Goal: Information Seeking & Learning: Learn about a topic

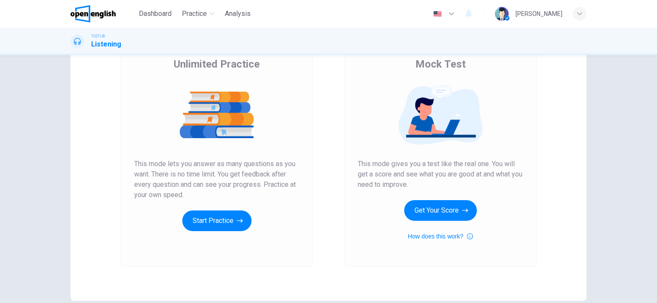
scroll to position [86, 0]
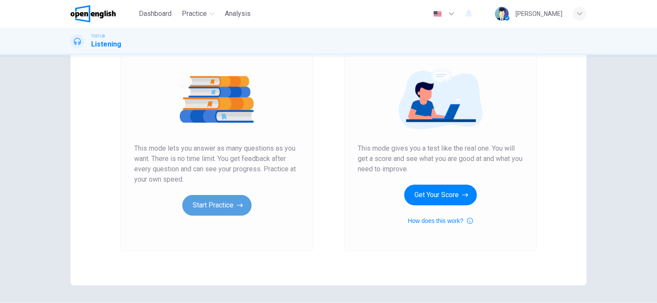
click at [219, 207] on button "Start Practice" at bounding box center [216, 205] width 69 height 21
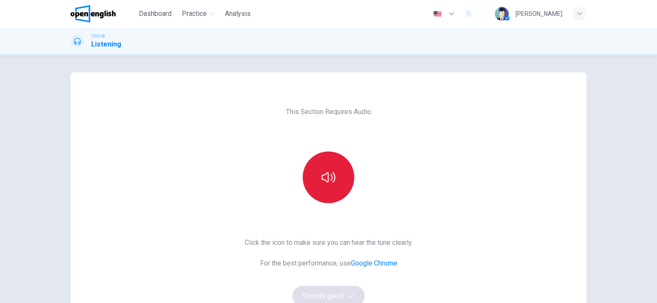
scroll to position [43, 0]
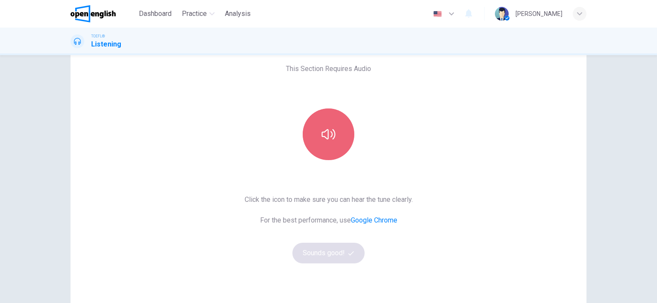
click at [322, 138] on icon "button" at bounding box center [329, 134] width 14 height 14
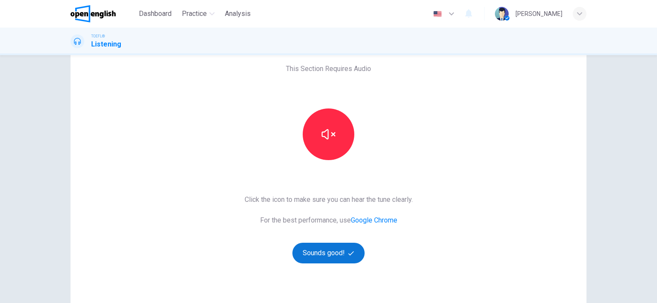
click at [323, 253] on button "Sounds good!" at bounding box center [328, 252] width 72 height 21
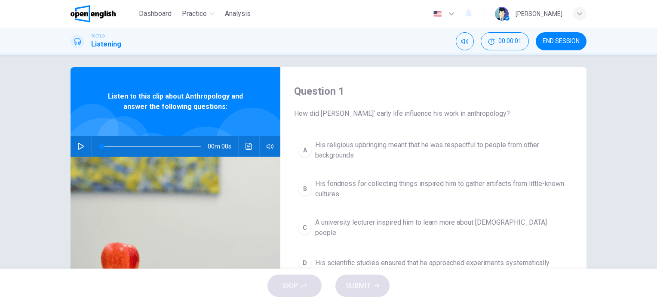
scroll to position [0, 0]
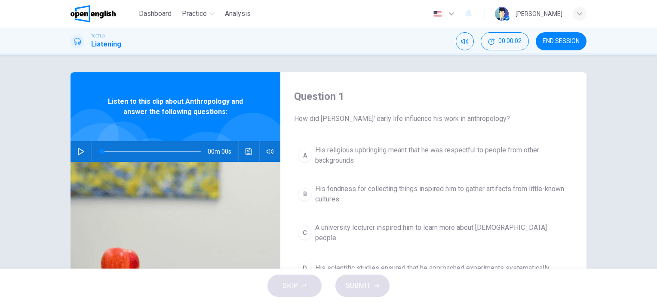
click at [77, 152] on icon "button" at bounding box center [80, 151] width 7 height 7
type input "*"
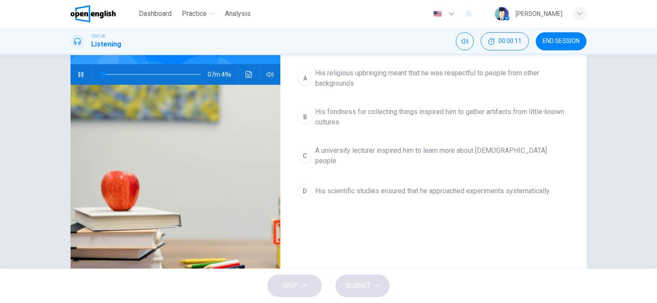
scroll to position [34, 0]
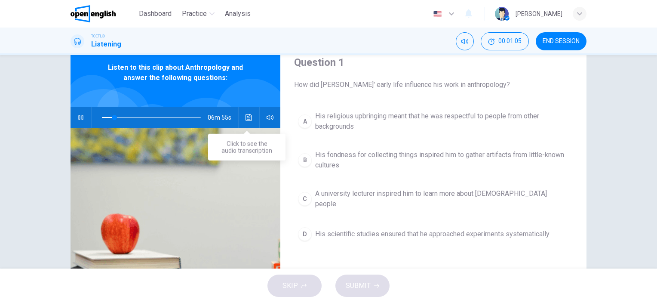
click at [245, 120] on icon "Click to see the audio transcription" at bounding box center [248, 117] width 7 height 7
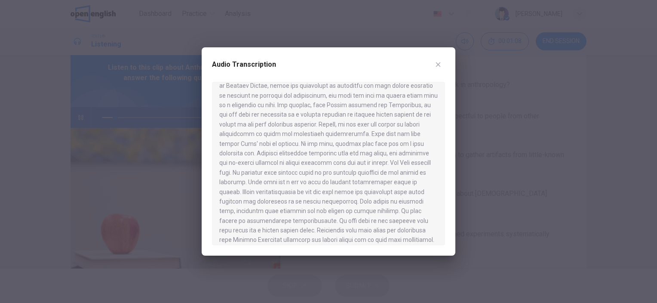
scroll to position [430, 0]
click at [436, 62] on icon "button" at bounding box center [438, 64] width 5 height 5
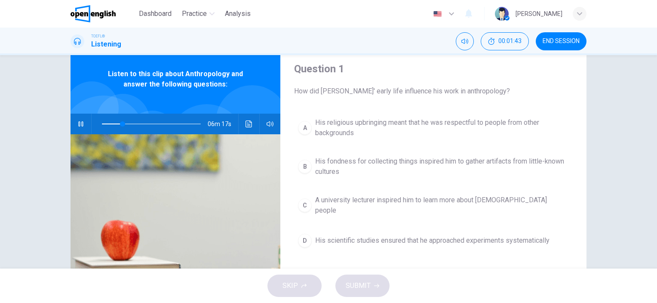
scroll to position [43, 0]
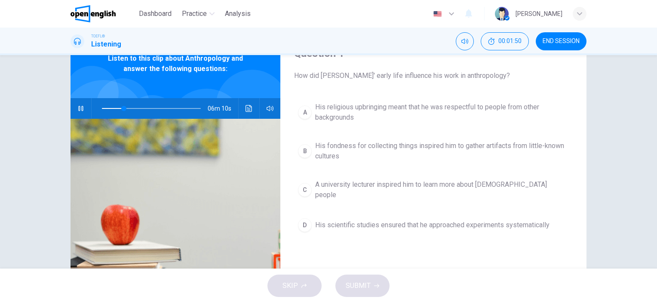
click at [79, 108] on icon "button" at bounding box center [80, 108] width 7 height 7
click at [78, 110] on icon "button" at bounding box center [81, 108] width 6 height 7
click at [78, 109] on icon "button" at bounding box center [80, 108] width 7 height 7
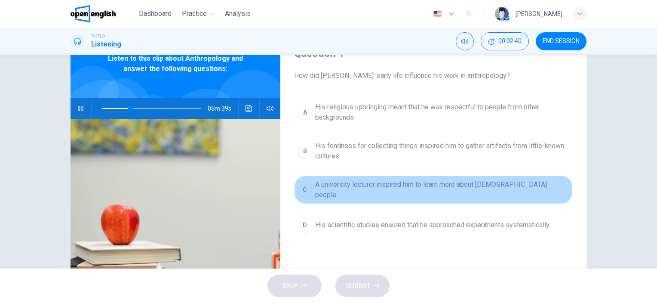
click at [383, 185] on span "A university lecturer inspired him to learn more about [DEMOGRAPHIC_DATA] people" at bounding box center [442, 189] width 254 height 21
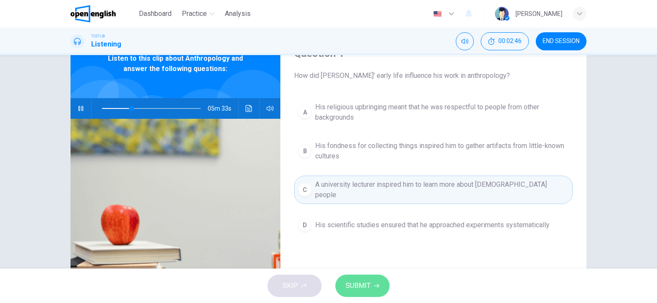
click at [370, 287] on button "SUBMIT" at bounding box center [362, 285] width 54 height 22
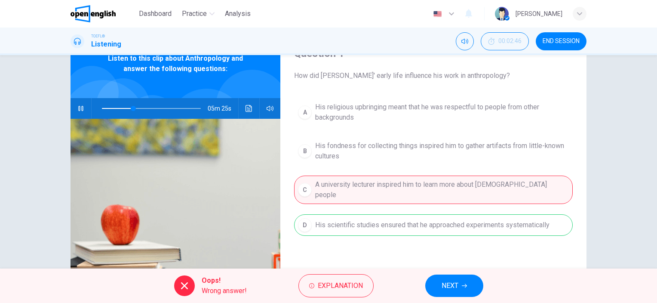
click at [78, 107] on icon "button" at bounding box center [80, 108] width 7 height 7
click at [344, 289] on span "Explanation" at bounding box center [340, 285] width 45 height 12
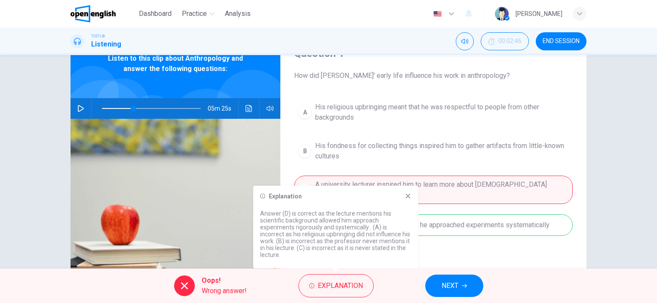
drag, startPoint x: 334, startPoint y: 222, endPoint x: 353, endPoint y: 236, distance: 24.1
click at [353, 236] on p "Answer (D) is correct as the lecture mentions his scientific background allowed…" at bounding box center [335, 234] width 151 height 48
click at [409, 196] on icon at bounding box center [408, 196] width 7 height 7
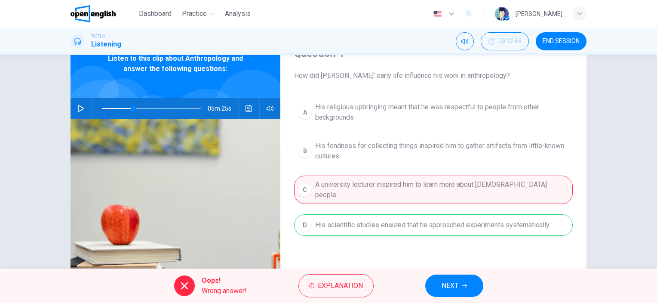
click at [377, 217] on div "A His religious upbringing meant that he was respectful to people from other ba…" at bounding box center [433, 175] width 279 height 155
click at [451, 287] on span "NEXT" at bounding box center [450, 285] width 17 height 12
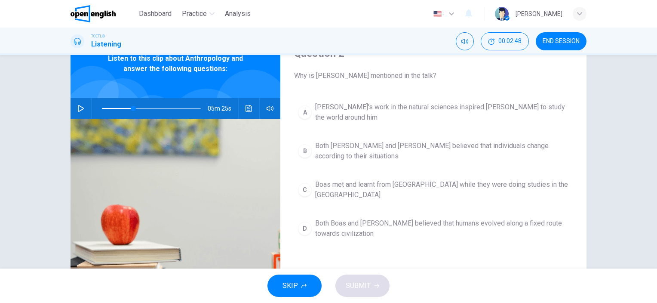
click at [77, 109] on icon "button" at bounding box center [80, 108] width 7 height 7
drag, startPoint x: 132, startPoint y: 108, endPoint x: 84, endPoint y: 108, distance: 47.3
click at [84, 108] on div "07m 56s" at bounding box center [176, 108] width 210 height 21
click at [78, 107] on icon "button" at bounding box center [80, 108] width 7 height 7
click at [201, 141] on img at bounding box center [176, 223] width 210 height 209
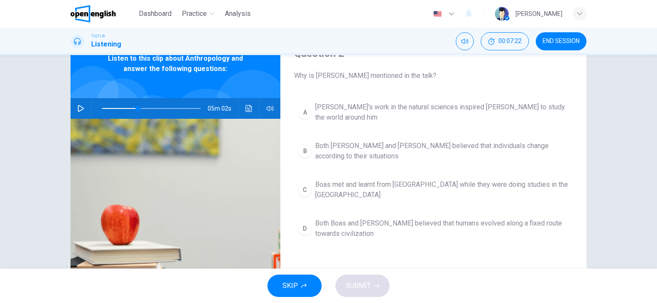
click at [77, 106] on icon "button" at bounding box center [80, 108] width 7 height 7
click at [81, 107] on icon "button" at bounding box center [80, 108] width 7 height 7
click at [356, 141] on span "Both [PERSON_NAME] and [PERSON_NAME] believed that individuals change according…" at bounding box center [442, 151] width 254 height 21
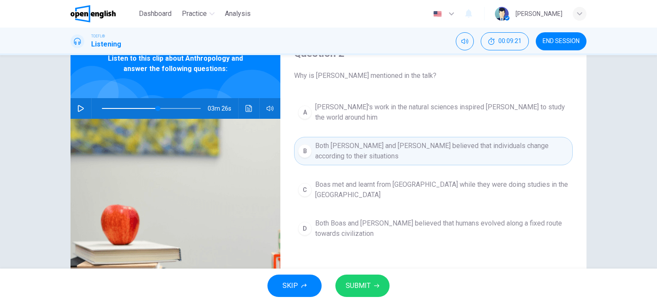
click at [78, 109] on icon "button" at bounding box center [81, 108] width 6 height 7
click at [157, 107] on span at bounding box center [159, 108] width 5 height 5
click at [360, 291] on span "SUBMIT" at bounding box center [358, 285] width 25 height 12
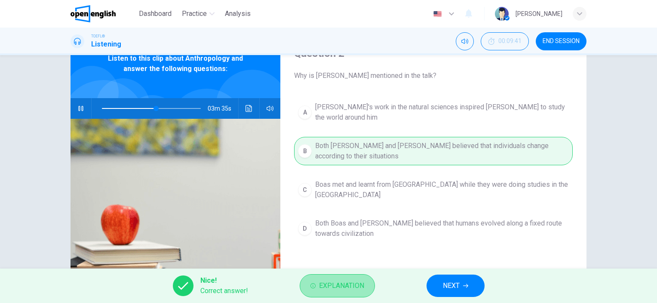
click at [345, 288] on span "Explanation" at bounding box center [341, 285] width 45 height 12
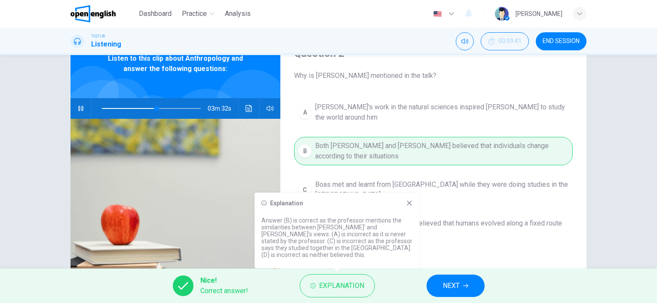
click at [440, 288] on button "NEXT" at bounding box center [455, 285] width 58 height 22
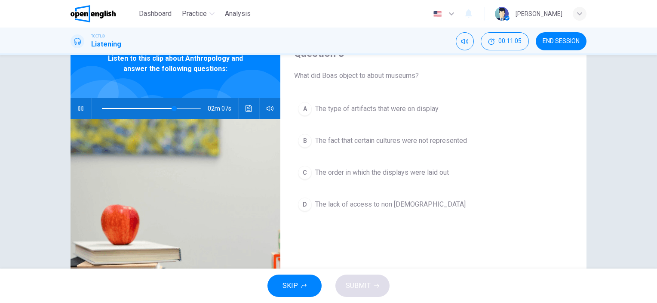
click at [78, 110] on icon "button" at bounding box center [80, 108] width 5 height 5
click at [383, 173] on span "The order in which the displays were laid out" at bounding box center [382, 172] width 134 height 10
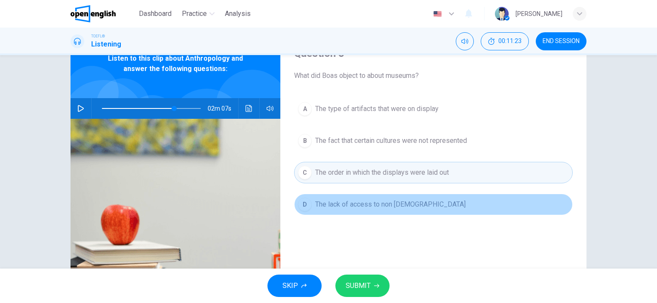
click at [383, 205] on span "The lack of access to non [DEMOGRAPHIC_DATA]" at bounding box center [390, 204] width 150 height 10
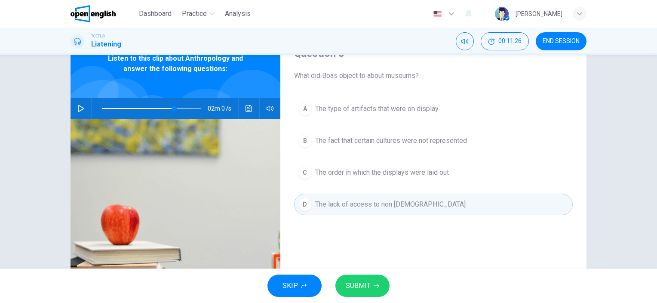
click at [375, 141] on span "The fact that certain cultures were not represented" at bounding box center [391, 140] width 152 height 10
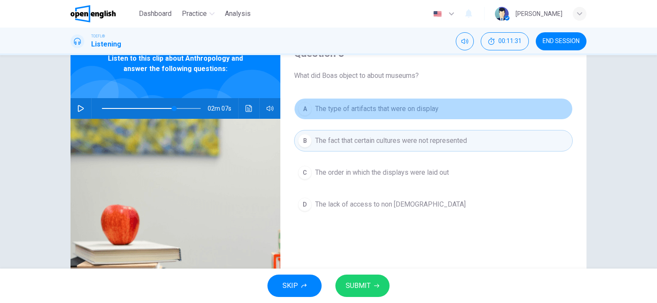
click at [368, 107] on span "The type of artifacts that were on display" at bounding box center [376, 109] width 123 height 10
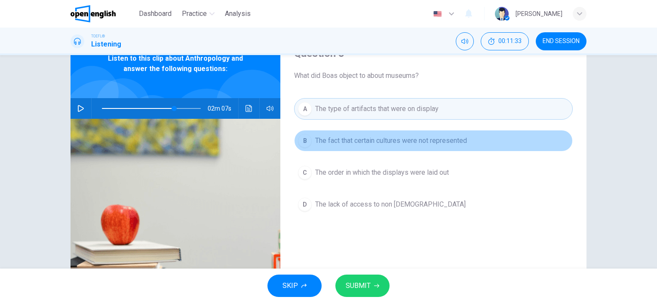
click at [369, 139] on span "The fact that certain cultures were not represented" at bounding box center [391, 140] width 152 height 10
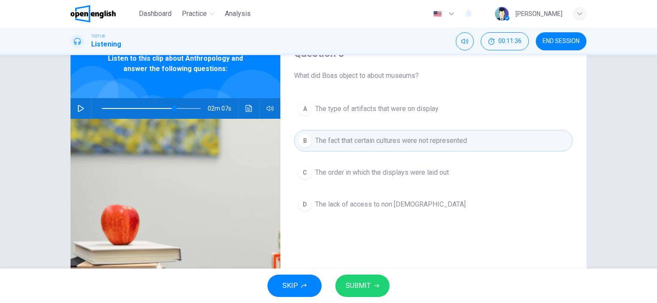
click at [363, 288] on span "SUBMIT" at bounding box center [358, 285] width 25 height 12
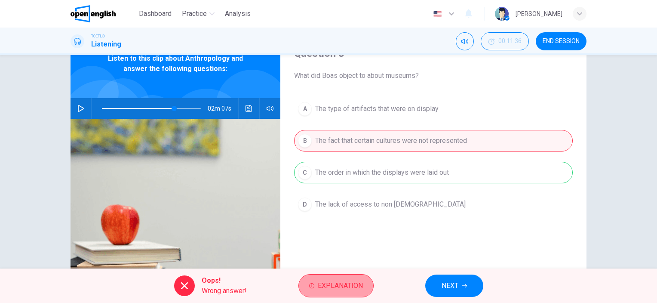
click at [358, 286] on span "Explanation" at bounding box center [340, 285] width 45 height 12
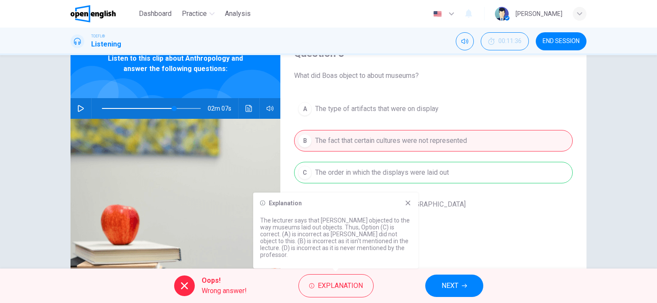
click at [408, 205] on icon at bounding box center [407, 202] width 5 height 5
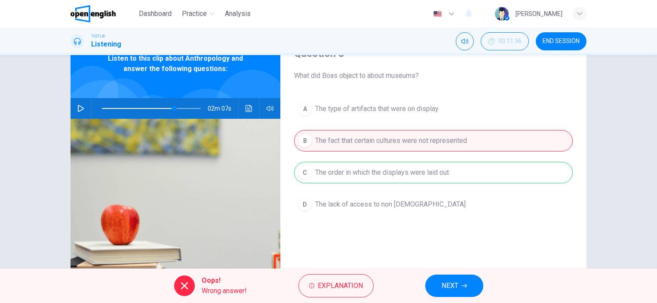
click at [456, 287] on span "NEXT" at bounding box center [450, 285] width 17 height 12
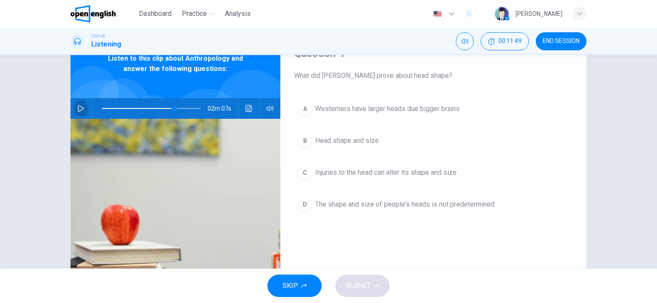
click at [78, 110] on icon "button" at bounding box center [81, 108] width 6 height 7
click at [78, 109] on icon "button" at bounding box center [80, 108] width 7 height 7
click at [347, 172] on span "Injuries to the head can alter its shape and size" at bounding box center [385, 172] width 141 height 10
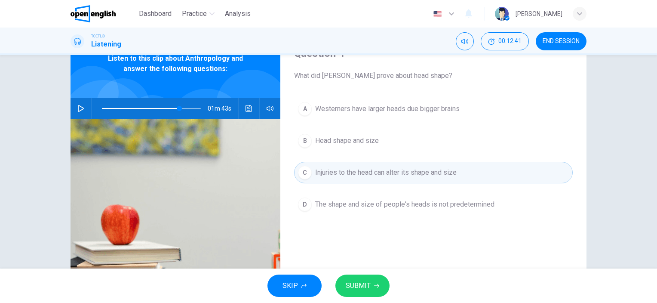
click at [78, 109] on icon "button" at bounding box center [81, 108] width 6 height 7
click at [177, 107] on span at bounding box center [151, 108] width 99 height 12
click at [174, 107] on span at bounding box center [151, 108] width 99 height 12
click at [169, 106] on span at bounding box center [151, 108] width 99 height 12
click at [168, 108] on span at bounding box center [170, 108] width 5 height 5
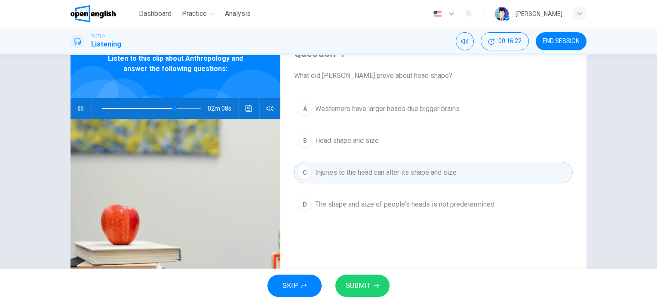
click at [399, 202] on span "The shape and size of people's heads is not predetermined" at bounding box center [404, 204] width 179 height 10
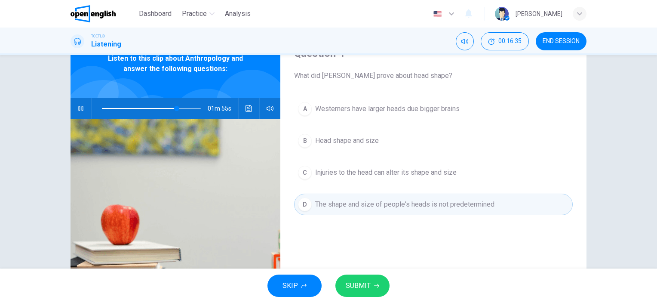
click at [77, 109] on icon "button" at bounding box center [80, 108] width 7 height 7
click at [365, 174] on span "Injuries to the head can alter its shape and size" at bounding box center [385, 172] width 141 height 10
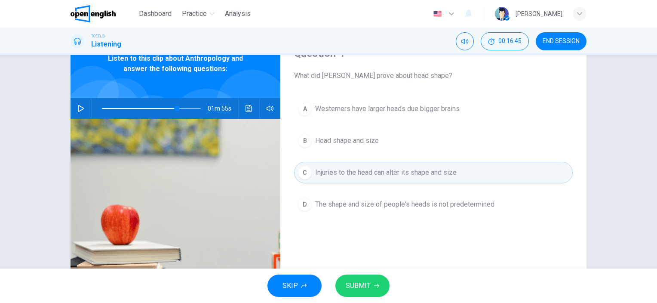
click at [365, 289] on span "SUBMIT" at bounding box center [358, 285] width 25 height 12
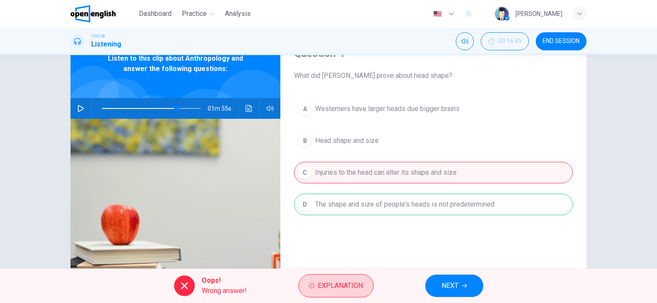
click at [363, 285] on button "Explanation" at bounding box center [335, 285] width 75 height 23
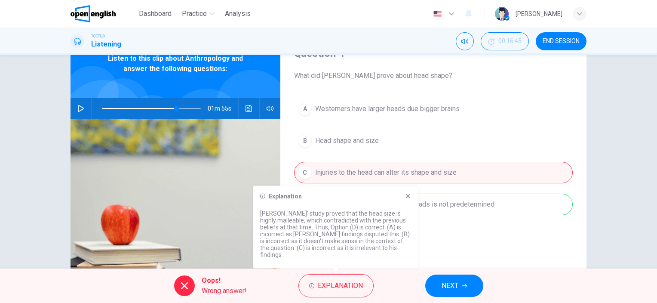
click at [464, 285] on icon "button" at bounding box center [464, 285] width 5 height 5
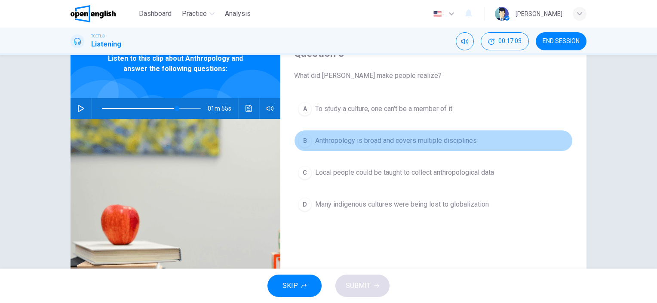
click at [362, 139] on span "Anthropology is broad and covers multiple disciplines" at bounding box center [396, 140] width 162 height 10
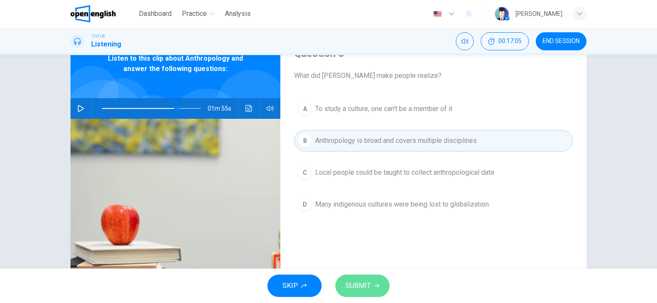
click at [361, 287] on span "SUBMIT" at bounding box center [358, 285] width 25 height 12
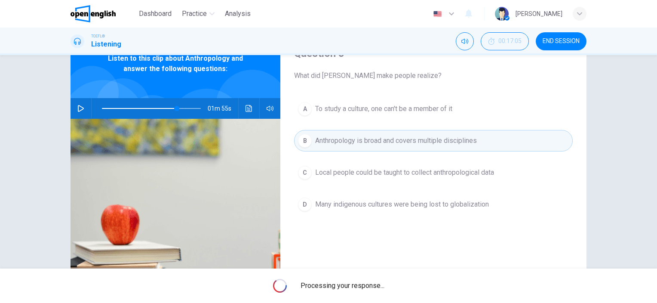
type input "**"
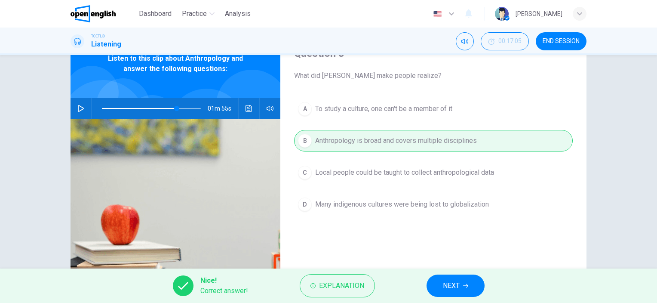
click at [469, 286] on button "NEXT" at bounding box center [455, 285] width 58 height 22
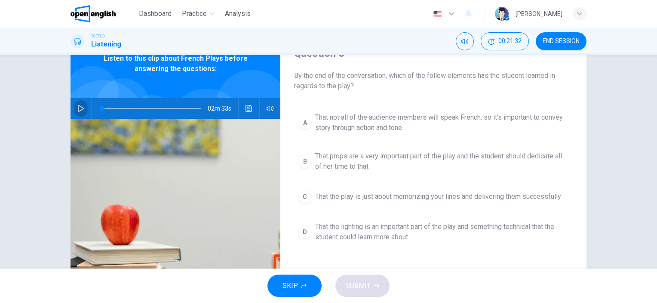
click at [77, 107] on icon "button" at bounding box center [80, 108] width 7 height 7
type input "*"
click at [79, 105] on icon "button" at bounding box center [80, 108] width 7 height 7
click at [79, 107] on icon "button" at bounding box center [81, 108] width 6 height 7
click at [81, 104] on button "button" at bounding box center [81, 108] width 14 height 21
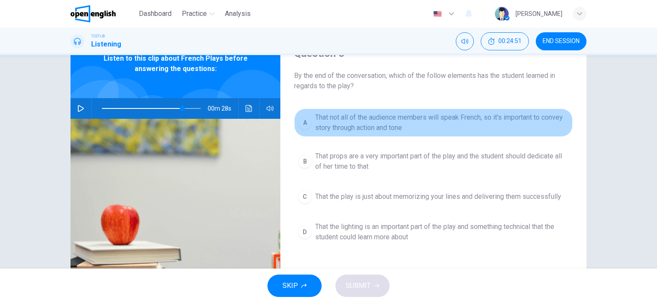
click at [364, 121] on span "That not all of the audience members will speak French, so it's important to co…" at bounding box center [442, 122] width 254 height 21
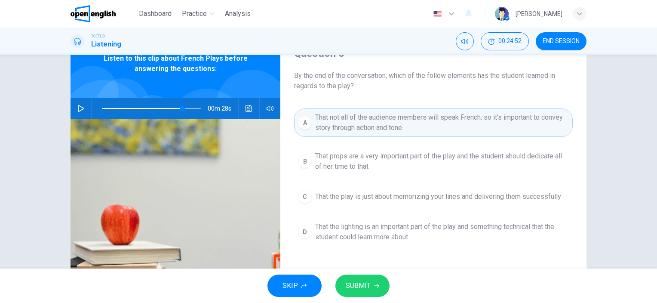
click at [361, 286] on span "SUBMIT" at bounding box center [358, 285] width 25 height 12
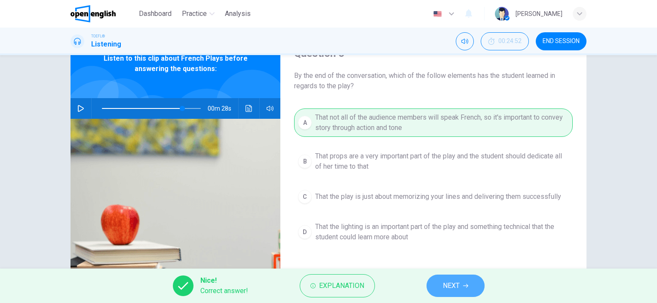
click at [457, 288] on span "NEXT" at bounding box center [451, 285] width 17 height 12
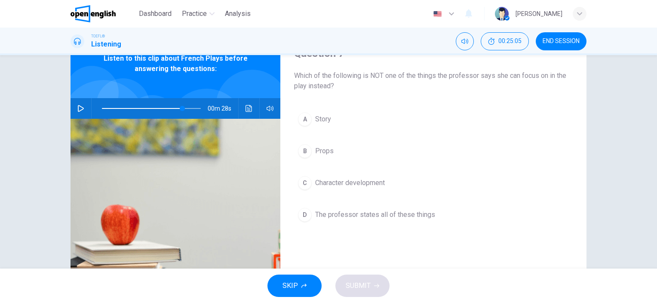
click at [77, 108] on icon "button" at bounding box center [80, 108] width 7 height 7
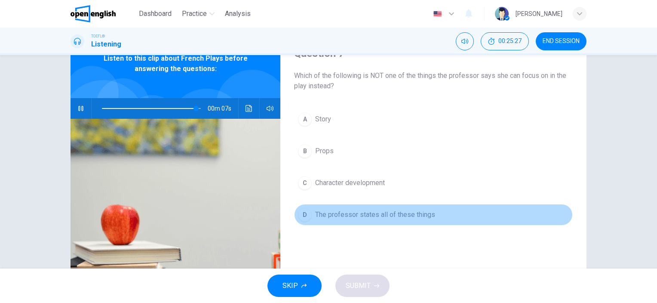
click at [336, 214] on span "The professor states all of these things" at bounding box center [375, 214] width 120 height 10
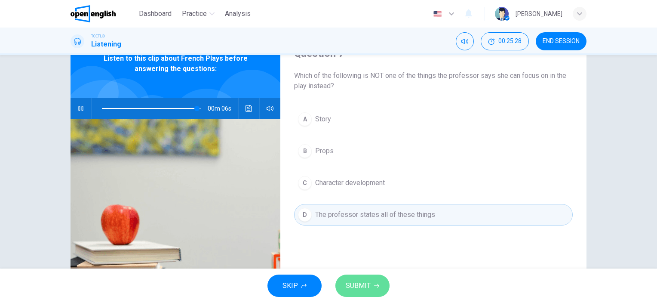
click at [365, 291] on span "SUBMIT" at bounding box center [358, 285] width 25 height 12
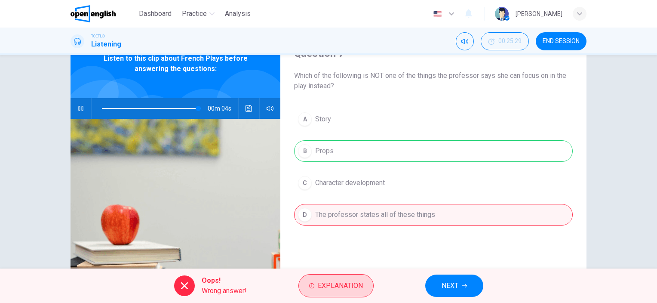
click at [359, 280] on span "Explanation" at bounding box center [340, 285] width 45 height 12
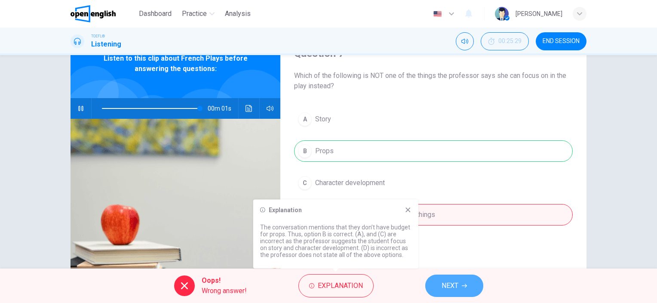
click at [451, 286] on span "NEXT" at bounding box center [450, 285] width 17 height 12
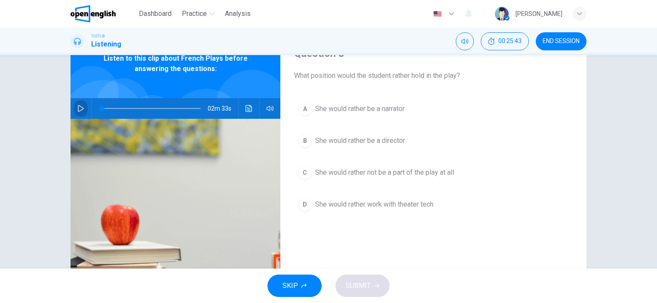
click at [74, 109] on button "button" at bounding box center [81, 108] width 14 height 21
click at [181, 106] on span at bounding box center [151, 108] width 99 height 12
click at [77, 105] on icon "button" at bounding box center [80, 108] width 7 height 7
click at [78, 107] on icon "button" at bounding box center [80, 108] width 7 height 7
type input "*"
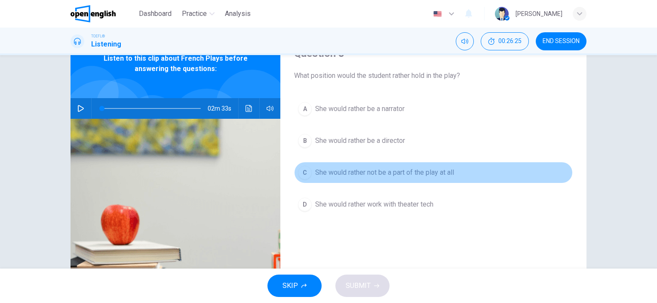
click at [352, 172] on span "She would rather not be a part of the play at all" at bounding box center [384, 172] width 139 height 10
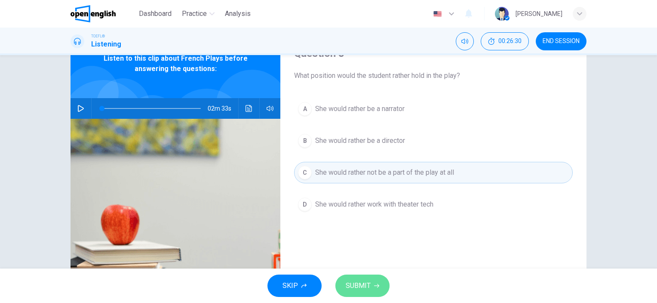
click at [364, 285] on span "SUBMIT" at bounding box center [358, 285] width 25 height 12
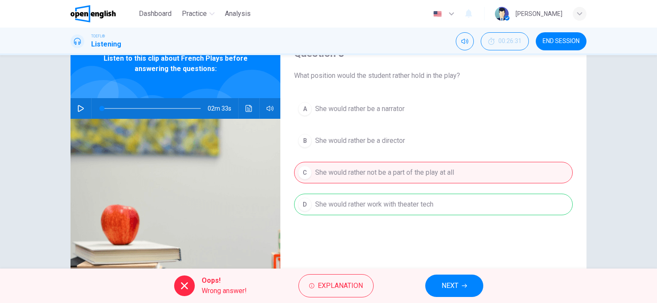
click at [469, 289] on button "NEXT" at bounding box center [454, 285] width 58 height 22
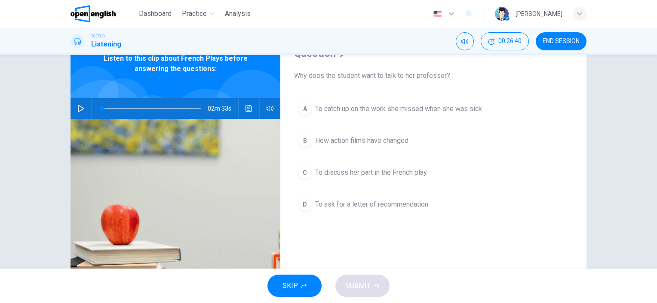
click at [349, 172] on span "To discuss her part in the French play" at bounding box center [371, 172] width 112 height 10
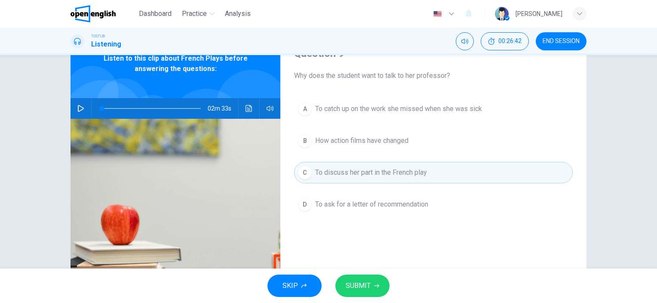
click at [358, 294] on button "SUBMIT" at bounding box center [362, 285] width 54 height 22
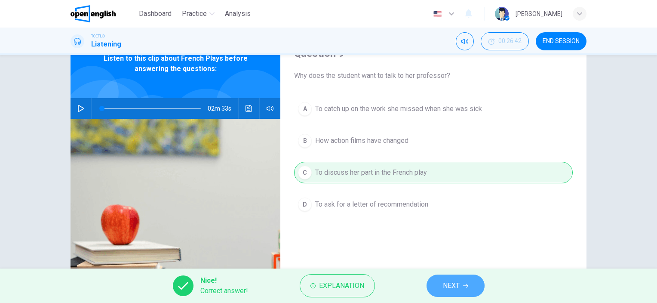
click at [443, 281] on span "NEXT" at bounding box center [451, 285] width 17 height 12
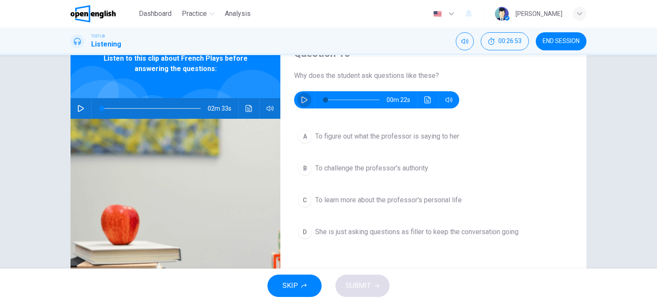
click at [301, 101] on icon "button" at bounding box center [304, 99] width 7 height 7
click at [304, 102] on icon "button" at bounding box center [304, 99] width 7 height 7
click at [301, 97] on icon "button" at bounding box center [304, 99] width 7 height 7
type input "*"
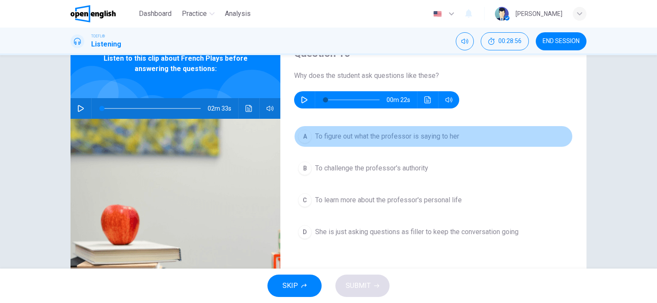
click at [361, 136] on span "To figure out what the professor is saying to her" at bounding box center [387, 136] width 144 height 10
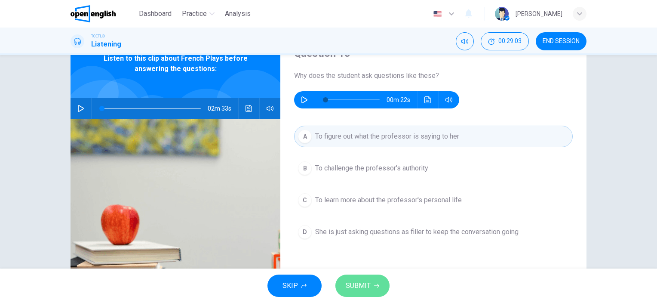
click at [371, 286] on button "SUBMIT" at bounding box center [362, 285] width 54 height 22
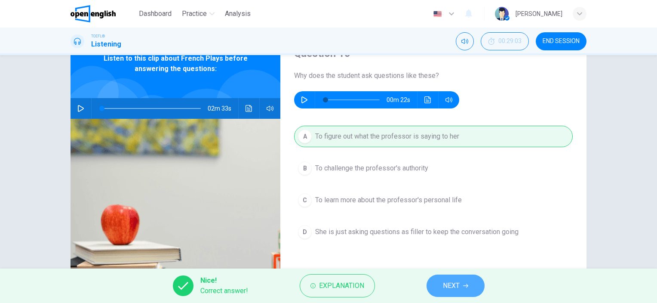
click at [451, 288] on span "NEXT" at bounding box center [451, 285] width 17 height 12
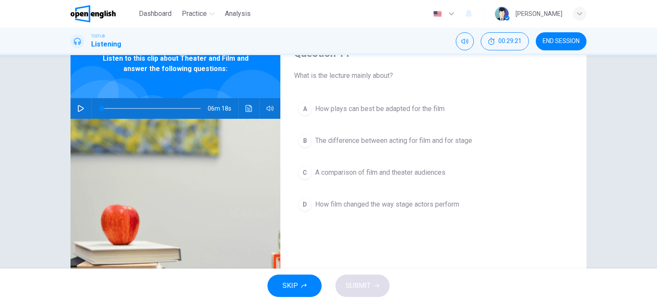
click at [77, 107] on icon "button" at bounding box center [80, 108] width 7 height 7
type input "*"
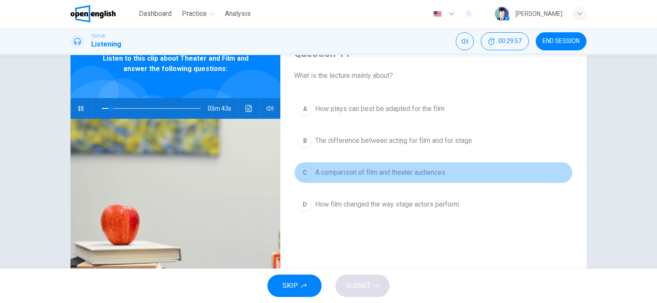
click at [392, 172] on span "A comparison of film and theater audiences" at bounding box center [380, 172] width 130 height 10
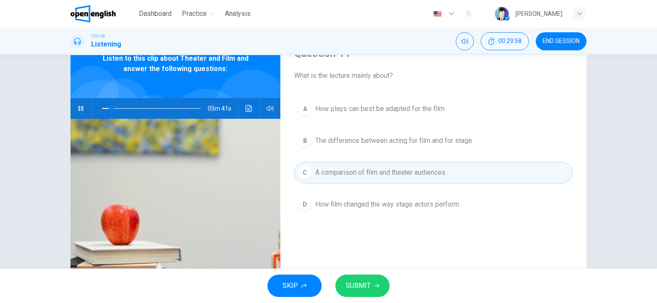
click at [372, 288] on button "SUBMIT" at bounding box center [362, 285] width 54 height 22
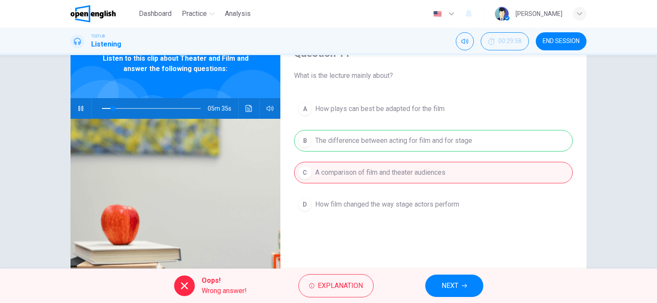
click at [446, 289] on span "NEXT" at bounding box center [450, 285] width 17 height 12
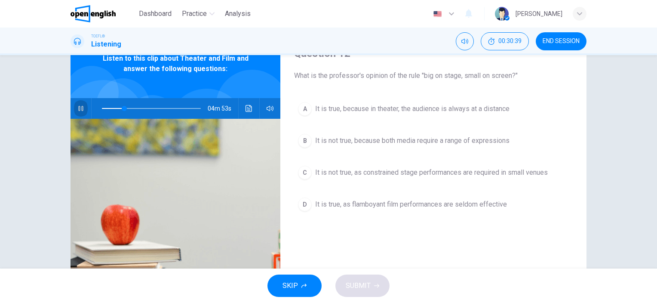
click at [79, 110] on icon "button" at bounding box center [80, 108] width 7 height 7
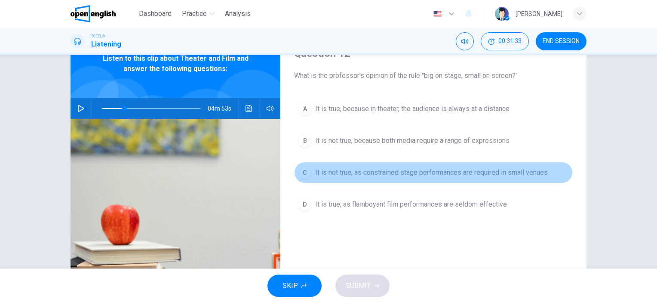
click at [409, 172] on span "It is not true, as constrained stage performances are required in small venues" at bounding box center [431, 172] width 233 height 10
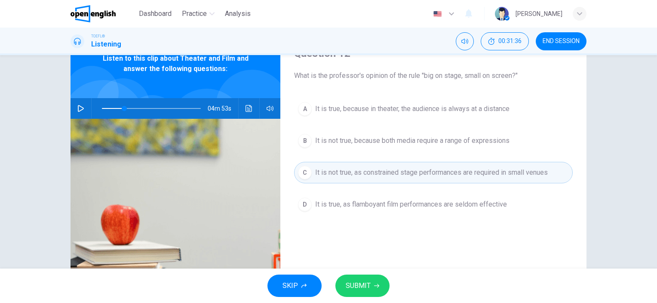
click at [359, 202] on span "It is true, as flamboyant film performances are seldom effective" at bounding box center [411, 204] width 192 height 10
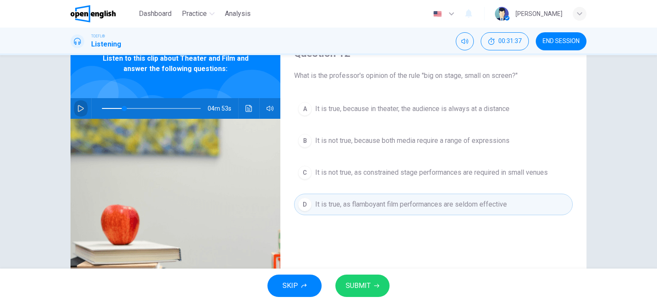
click at [74, 110] on button "button" at bounding box center [81, 108] width 14 height 21
click at [78, 110] on icon "button" at bounding box center [80, 108] width 7 height 7
click at [408, 106] on span "It is true, because in theater, the audience is always at a distance" at bounding box center [412, 109] width 194 height 10
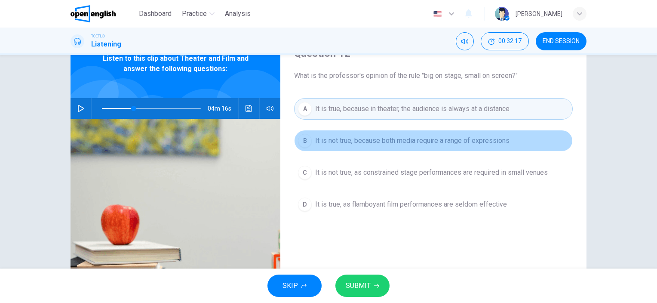
click at [423, 140] on span "It is not true, because both media require a range of expressions" at bounding box center [412, 140] width 194 height 10
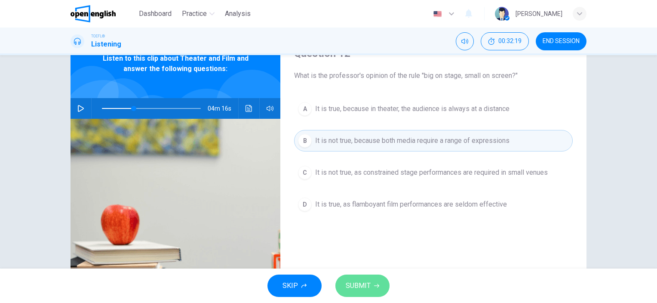
click at [368, 287] on span "SUBMIT" at bounding box center [358, 285] width 25 height 12
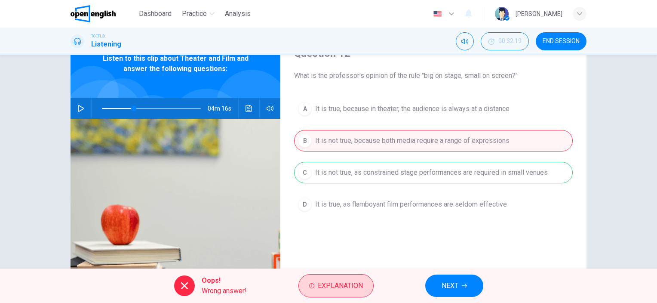
click at [351, 290] on span "Explanation" at bounding box center [340, 285] width 45 height 12
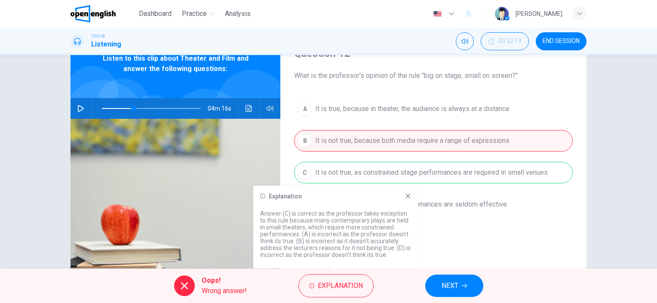
click at [407, 196] on icon at bounding box center [408, 196] width 7 height 7
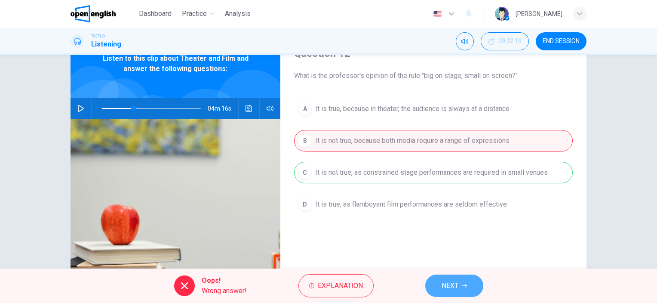
click at [453, 288] on span "NEXT" at bounding box center [450, 285] width 17 height 12
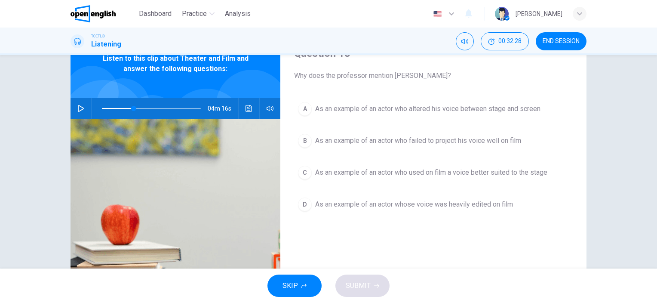
click at [77, 106] on icon "button" at bounding box center [80, 108] width 7 height 7
click at [401, 106] on span "As an example of an actor who altered his voice between stage and screen" at bounding box center [427, 109] width 225 height 10
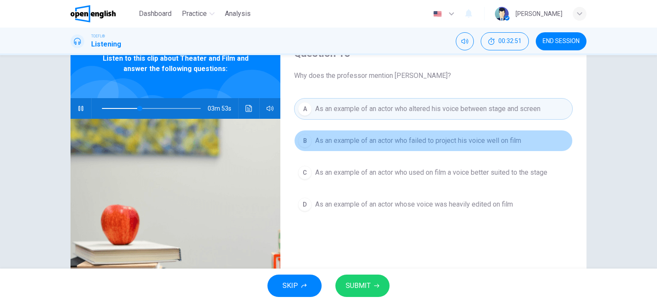
click at [453, 141] on span "As an example of an actor who failed to project his voice well on film" at bounding box center [418, 140] width 206 height 10
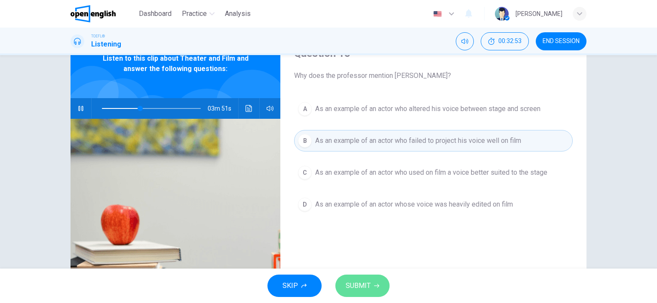
click at [369, 288] on span "SUBMIT" at bounding box center [358, 285] width 25 height 12
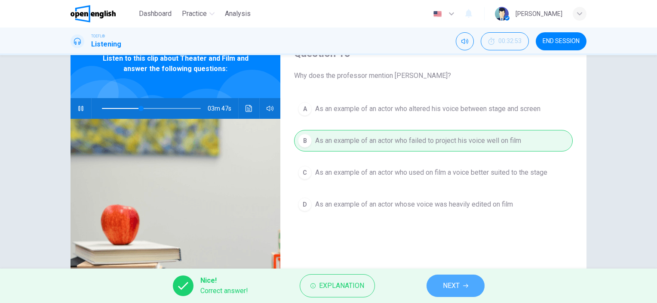
click at [464, 285] on icon "button" at bounding box center [465, 285] width 5 height 5
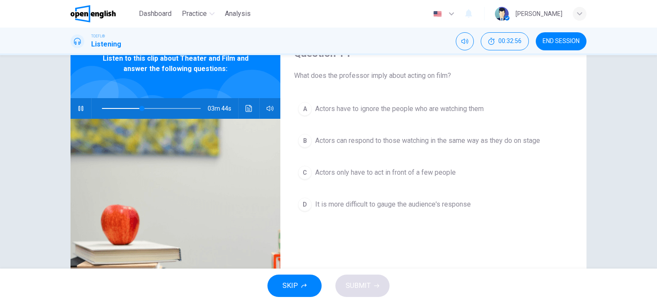
click at [78, 108] on icon "button" at bounding box center [80, 108] width 5 height 5
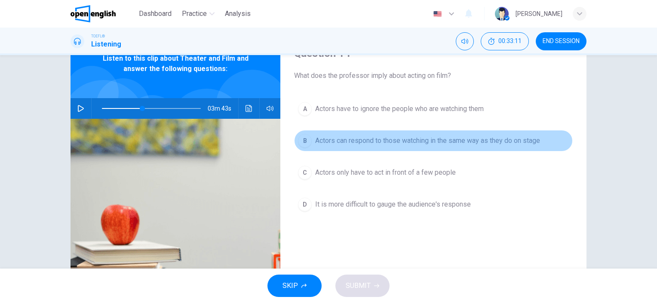
click at [451, 142] on span "Actors can respond to those watching in the same way as they do on stage" at bounding box center [427, 140] width 225 height 10
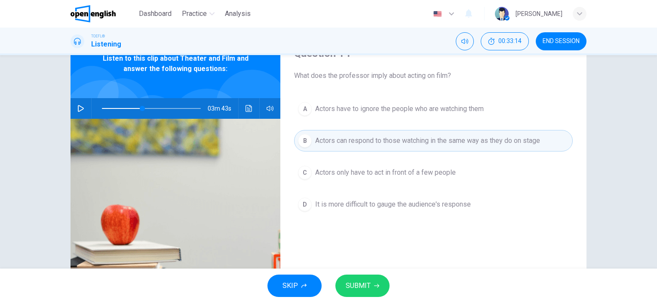
click at [375, 279] on button "SUBMIT" at bounding box center [362, 285] width 54 height 22
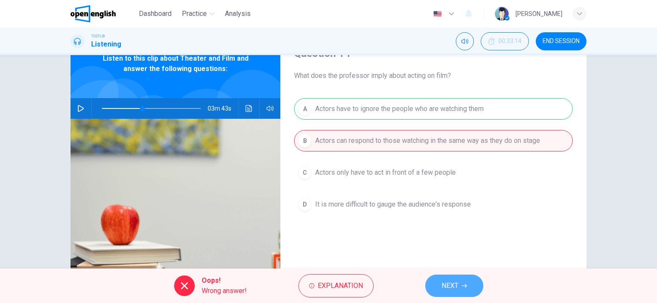
click at [456, 291] on span "NEXT" at bounding box center [450, 285] width 17 height 12
type input "**"
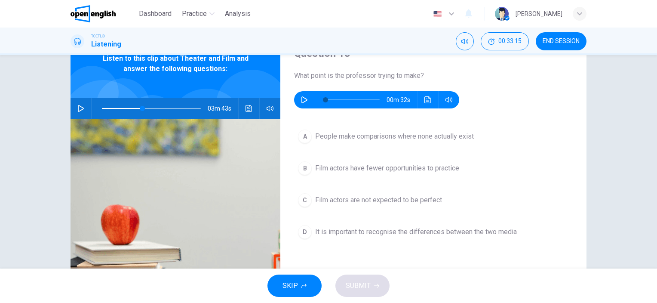
click at [303, 98] on icon "button" at bounding box center [304, 99] width 6 height 7
type input "*"
click at [374, 165] on span "Film actors have fewer opportunities to practice" at bounding box center [387, 168] width 144 height 10
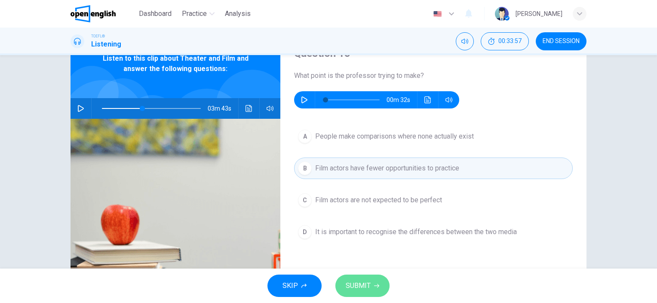
click at [368, 283] on span "SUBMIT" at bounding box center [358, 285] width 25 height 12
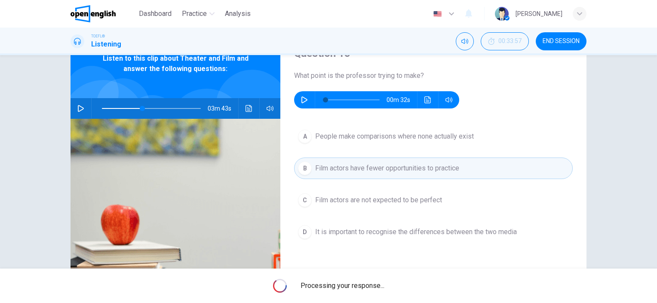
type input "**"
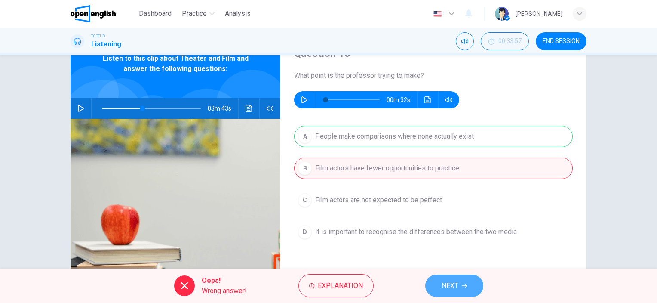
click at [462, 284] on icon "button" at bounding box center [464, 285] width 5 height 5
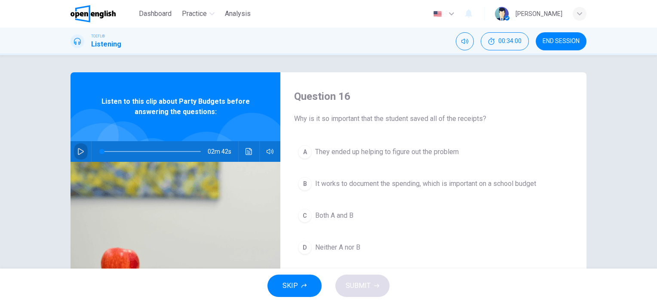
click at [78, 150] on icon "button" at bounding box center [80, 151] width 7 height 7
click at [78, 151] on icon "button" at bounding box center [80, 151] width 7 height 7
click at [78, 152] on icon "button" at bounding box center [81, 151] width 6 height 7
click at [77, 148] on icon "button" at bounding box center [80, 151] width 7 height 7
click at [74, 151] on button "button" at bounding box center [81, 151] width 14 height 21
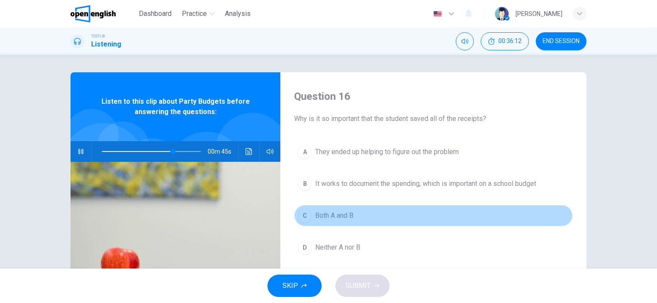
click at [305, 212] on div "C" at bounding box center [305, 216] width 14 height 14
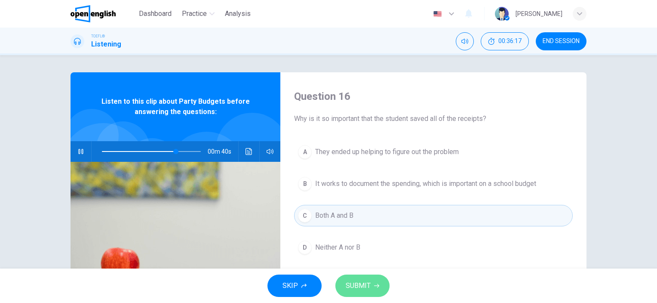
click at [367, 283] on span "SUBMIT" at bounding box center [358, 285] width 25 height 12
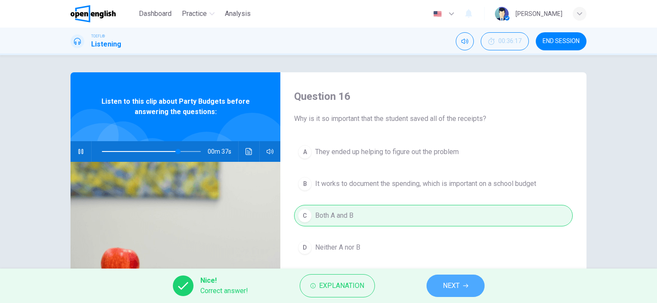
click at [454, 287] on span "NEXT" at bounding box center [451, 285] width 17 height 12
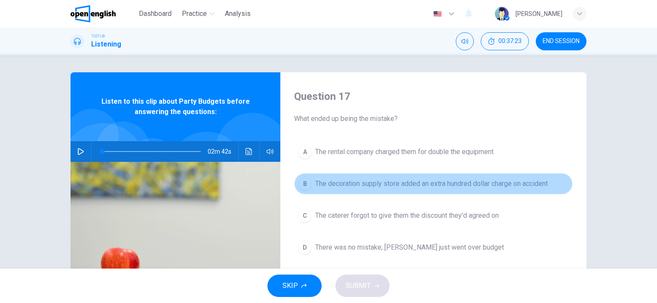
click at [386, 183] on span "The decoration supply store added an extra hundred dollar charge on accident" at bounding box center [431, 183] width 233 height 10
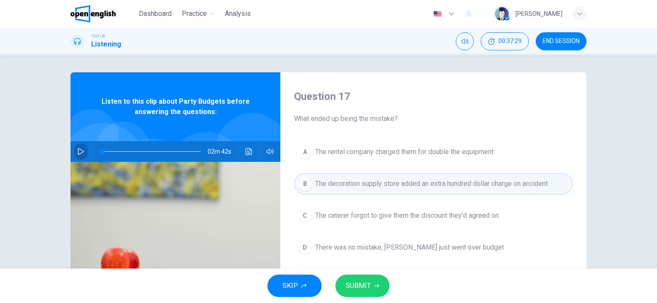
click at [78, 148] on icon "button" at bounding box center [80, 151] width 7 height 7
type input "*"
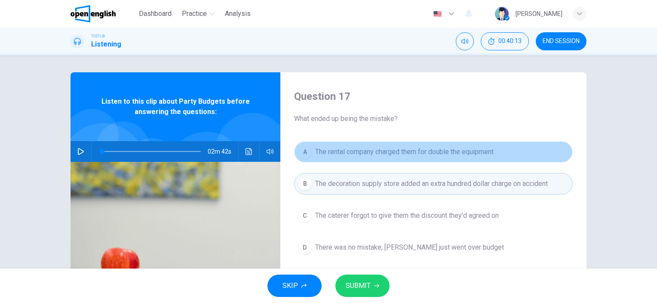
click at [424, 151] on span "The rental company charged them for double the equipment" at bounding box center [404, 152] width 178 height 10
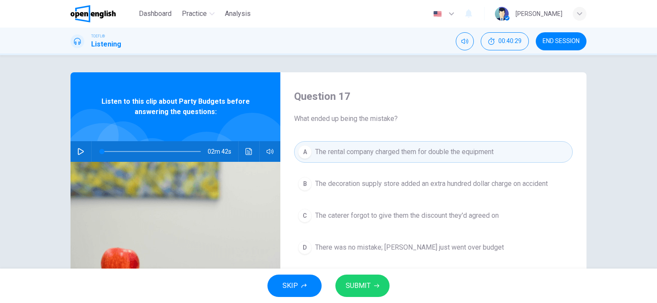
click at [373, 215] on span "The caterer forgot to give them the discount they'd agreed on" at bounding box center [407, 215] width 184 height 10
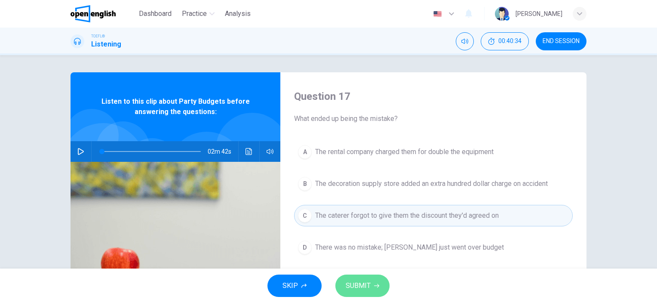
click at [368, 287] on span "SUBMIT" at bounding box center [358, 285] width 25 height 12
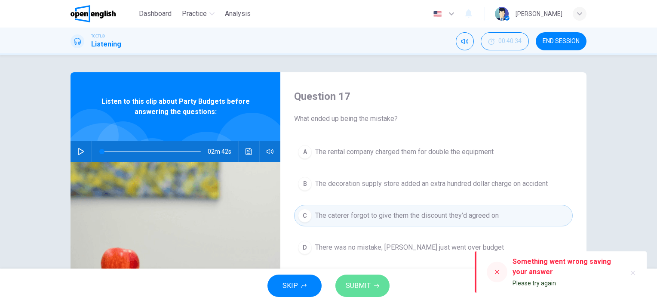
click at [374, 280] on button "SUBMIT" at bounding box center [362, 285] width 54 height 22
drag, startPoint x: 500, startPoint y: 272, endPoint x: 492, endPoint y: 273, distance: 7.8
click at [499, 272] on icon at bounding box center [497, 271] width 7 height 7
click at [370, 283] on button "SUBMIT" at bounding box center [362, 285] width 54 height 22
click at [391, 187] on span "The decoration supply store added an extra hundred dollar charge on accident" at bounding box center [431, 183] width 233 height 10
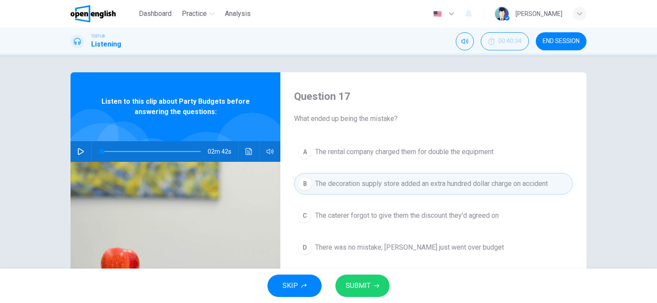
click at [366, 290] on span "SUBMIT" at bounding box center [358, 285] width 25 height 12
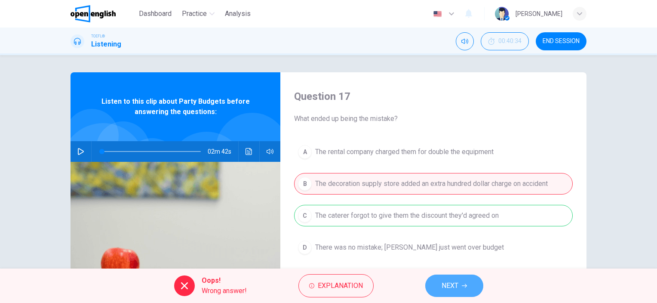
click at [469, 287] on button "NEXT" at bounding box center [454, 285] width 58 height 22
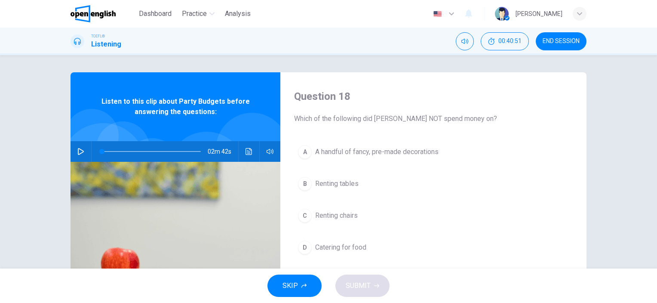
click at [341, 153] on span "A handful of fancy, pre-made decorations" at bounding box center [376, 152] width 123 height 10
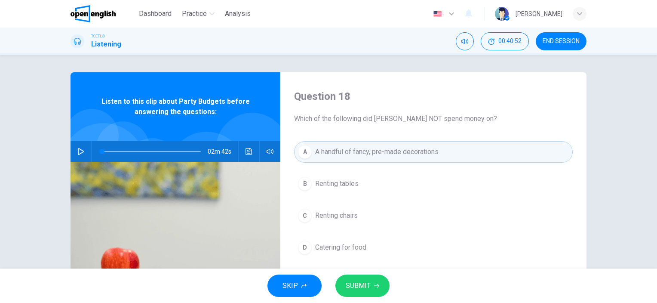
click at [361, 280] on span "SUBMIT" at bounding box center [358, 285] width 25 height 12
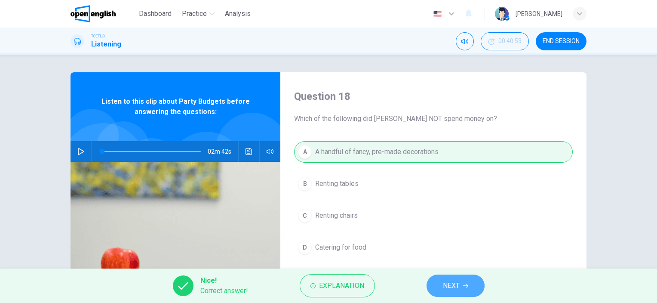
click at [451, 283] on span "NEXT" at bounding box center [451, 285] width 17 height 12
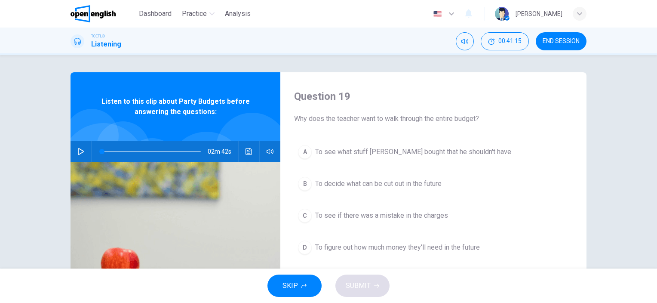
click at [408, 246] on span "To figure out how much money they'll need in the future" at bounding box center [397, 247] width 165 height 10
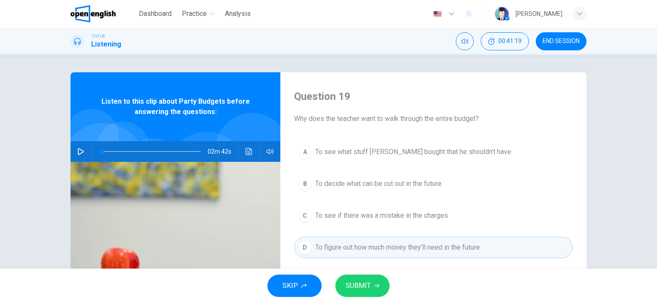
click at [417, 215] on span "To see if there was a mistake in the charges" at bounding box center [381, 215] width 133 height 10
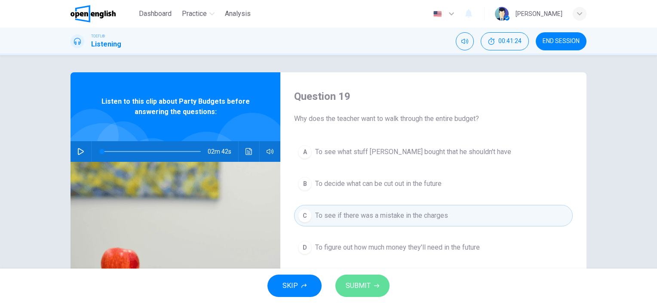
click at [372, 287] on button "SUBMIT" at bounding box center [362, 285] width 54 height 22
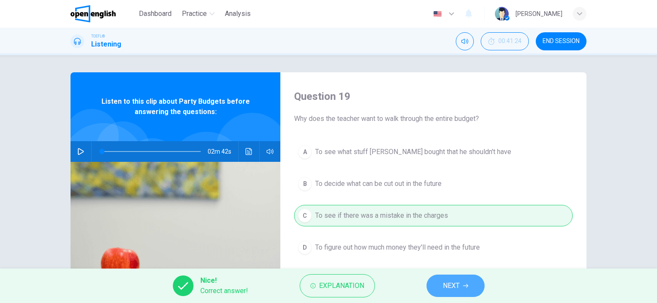
click at [454, 288] on span "NEXT" at bounding box center [451, 285] width 17 height 12
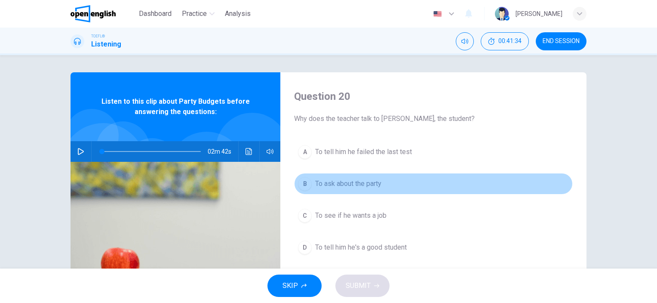
click at [361, 183] on span "To ask about the party" at bounding box center [348, 183] width 66 height 10
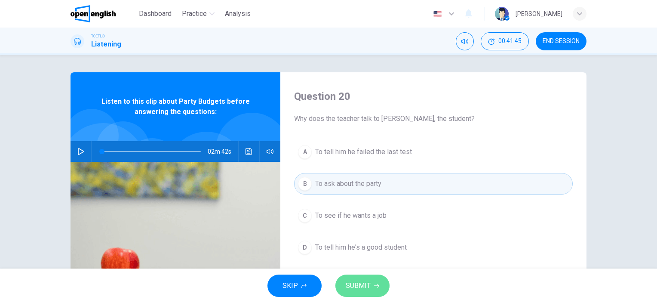
click at [366, 290] on span "SUBMIT" at bounding box center [358, 285] width 25 height 12
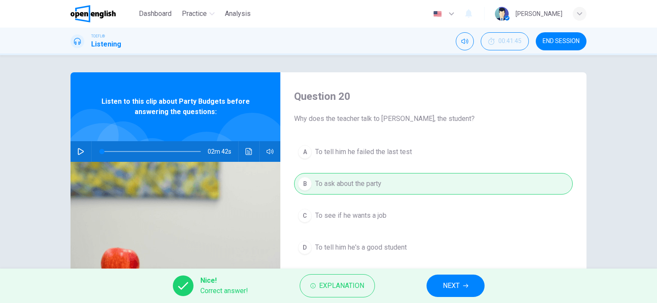
click at [440, 286] on button "NEXT" at bounding box center [455, 285] width 58 height 22
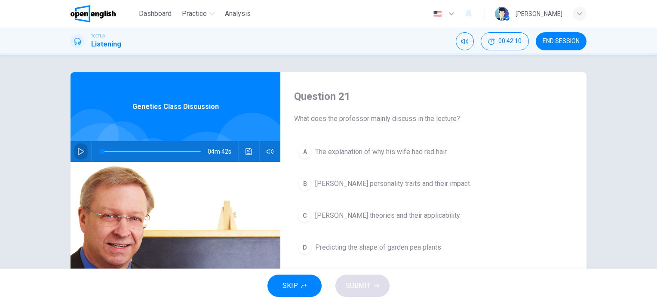
click at [79, 150] on icon "button" at bounding box center [80, 151] width 7 height 7
type input "*"
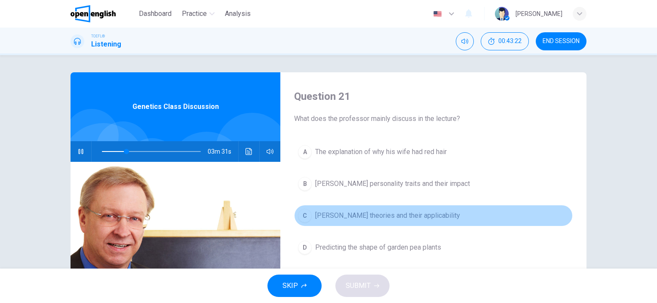
click at [384, 214] on span "[PERSON_NAME] theories and their applicability" at bounding box center [387, 215] width 145 height 10
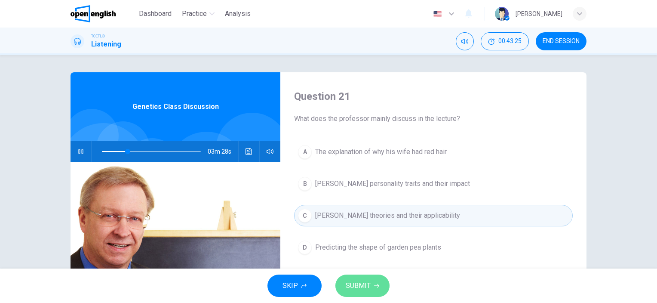
click at [365, 287] on span "SUBMIT" at bounding box center [358, 285] width 25 height 12
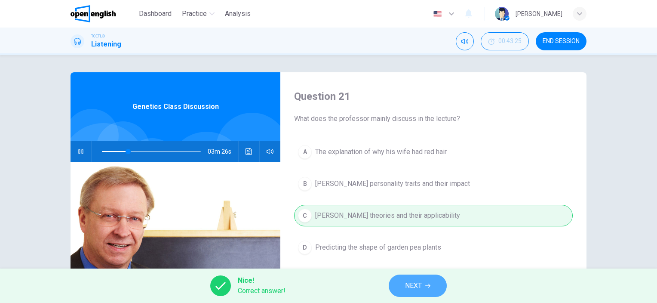
click at [418, 283] on span "NEXT" at bounding box center [413, 285] width 17 height 12
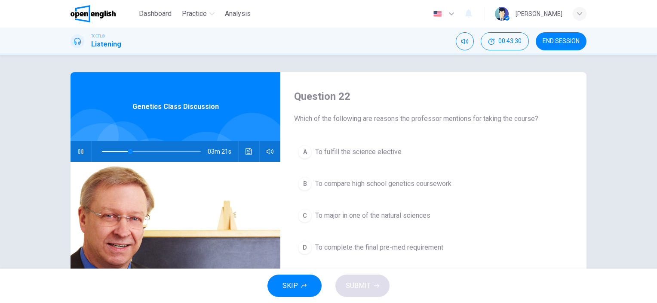
click at [78, 151] on icon "button" at bounding box center [80, 151] width 5 height 5
click at [74, 150] on button "button" at bounding box center [81, 151] width 14 height 21
click at [357, 151] on span "To fulfill the science elective" at bounding box center [358, 152] width 86 height 10
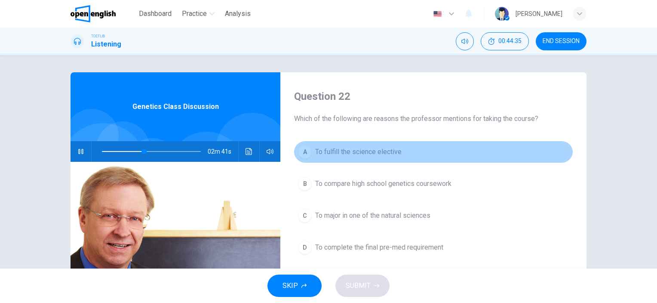
click at [362, 147] on span "To fulfill the science elective" at bounding box center [358, 152] width 86 height 10
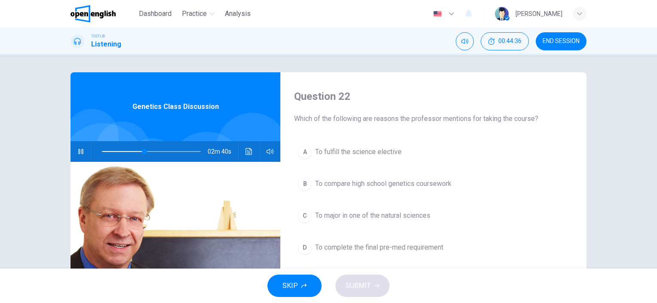
click at [352, 153] on span "To fulfill the science elective" at bounding box center [358, 152] width 86 height 10
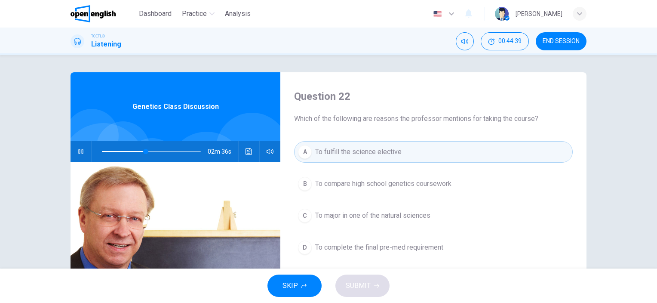
click at [78, 152] on icon "button" at bounding box center [80, 151] width 5 height 5
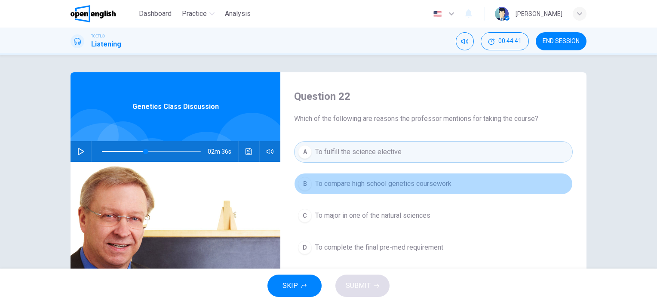
click at [361, 186] on span "To compare high school genetics coursework" at bounding box center [383, 183] width 136 height 10
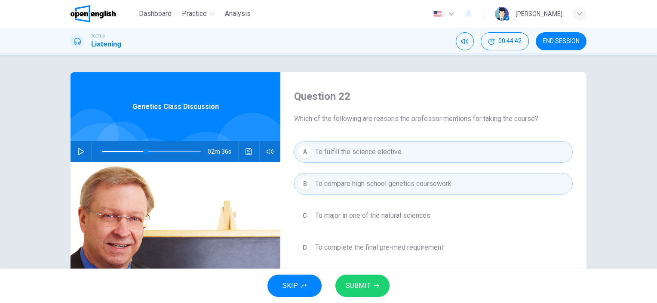
click at [355, 147] on span "To fulfill the science elective" at bounding box center [358, 152] width 86 height 10
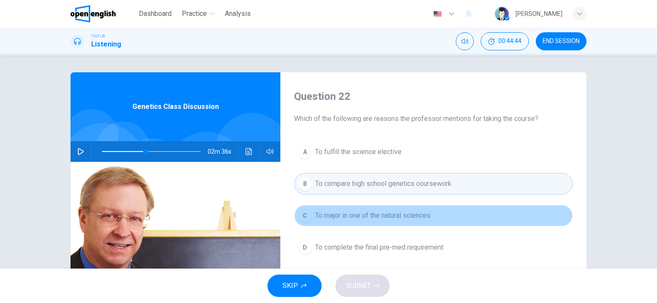
click at [379, 207] on button "C To major in one of the natural sciences" at bounding box center [433, 215] width 279 height 21
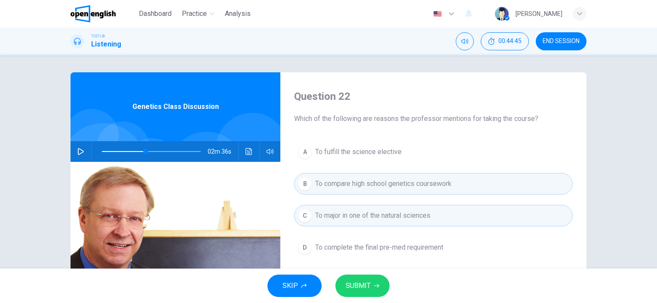
click at [394, 250] on span "To complete the final pre-med requirement" at bounding box center [379, 247] width 128 height 10
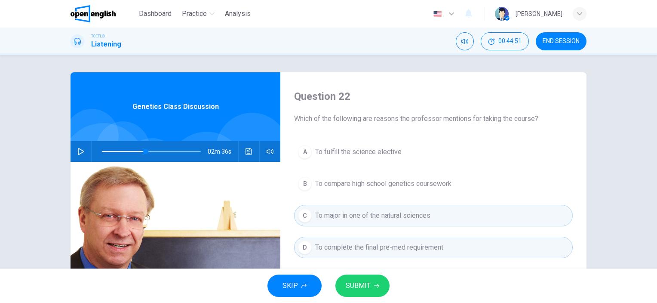
click at [382, 150] on span "To fulfill the science elective" at bounding box center [358, 152] width 86 height 10
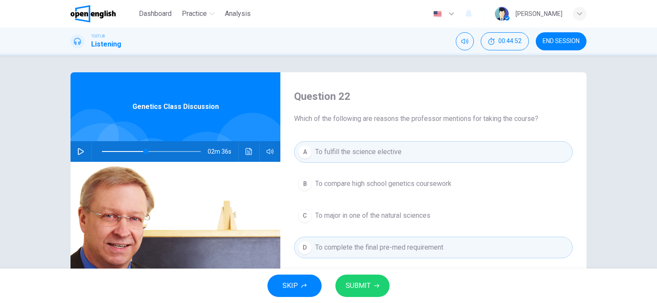
click at [397, 181] on span "To compare high school genetics coursework" at bounding box center [383, 183] width 136 height 10
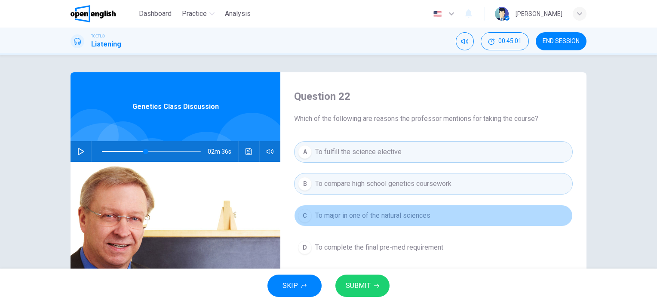
click at [399, 216] on span "To major in one of the natural sciences" at bounding box center [372, 215] width 115 height 10
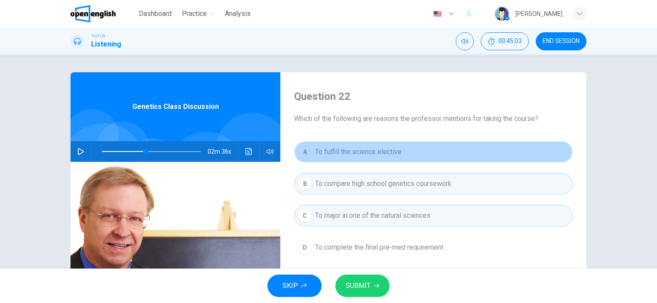
click at [380, 158] on button "A To fulfill the science elective" at bounding box center [433, 151] width 279 height 21
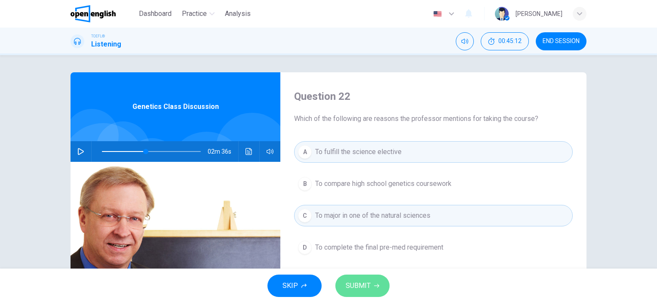
click at [365, 286] on span "SUBMIT" at bounding box center [358, 285] width 25 height 12
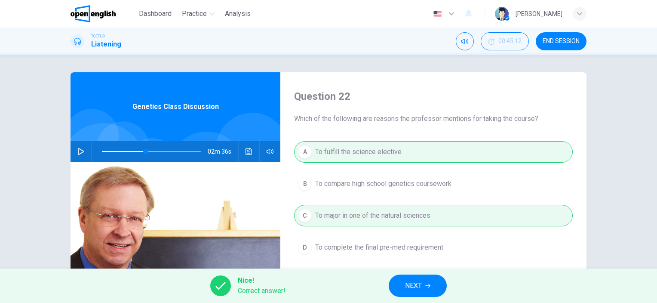
click at [430, 291] on button "NEXT" at bounding box center [418, 285] width 58 height 22
type input "**"
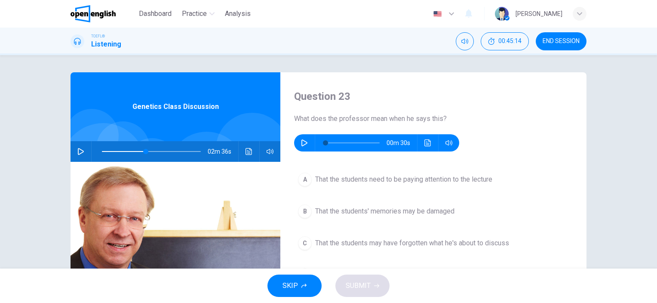
click at [301, 141] on icon "button" at bounding box center [304, 142] width 7 height 7
click at [302, 144] on icon "button" at bounding box center [304, 142] width 5 height 5
click at [303, 143] on icon "button" at bounding box center [304, 142] width 7 height 7
drag, startPoint x: 331, startPoint y: 143, endPoint x: 321, endPoint y: 143, distance: 9.9
click at [323, 143] on span at bounding box center [325, 142] width 5 height 5
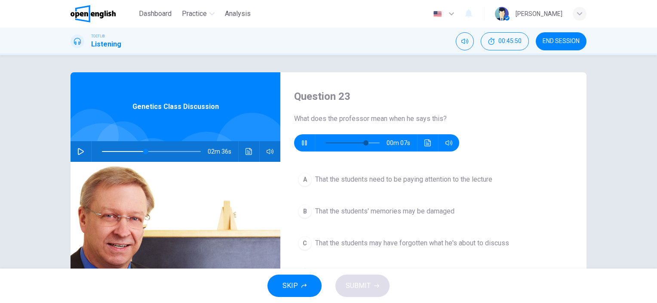
click at [301, 146] on icon "button" at bounding box center [304, 142] width 7 height 7
type input "**"
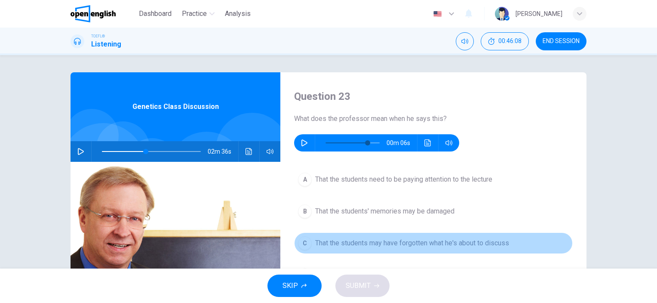
click at [396, 244] on span "That the students may have forgotten what he's about to discuss" at bounding box center [412, 243] width 194 height 10
type input "**"
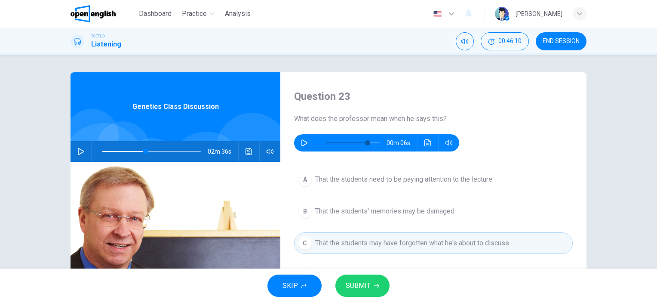
click at [394, 213] on span "That the students' memories may be damaged" at bounding box center [384, 211] width 139 height 10
type input "**"
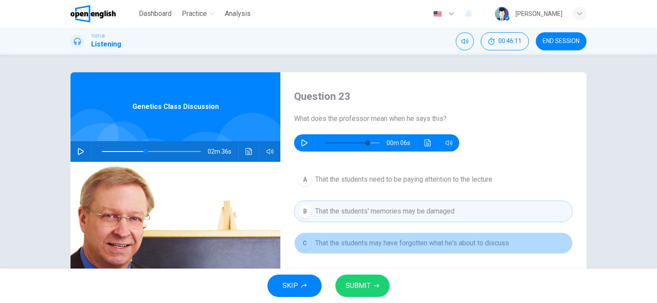
click at [402, 242] on span "That the students may have forgotten what he's about to discuss" at bounding box center [412, 243] width 194 height 10
type input "**"
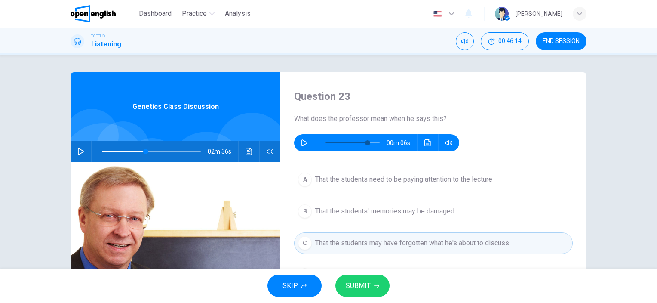
click at [298, 143] on button "button" at bounding box center [305, 142] width 14 height 17
click at [301, 143] on icon "button" at bounding box center [304, 142] width 7 height 7
type input "**"
click at [369, 281] on span "SUBMIT" at bounding box center [358, 285] width 25 height 12
type input "**"
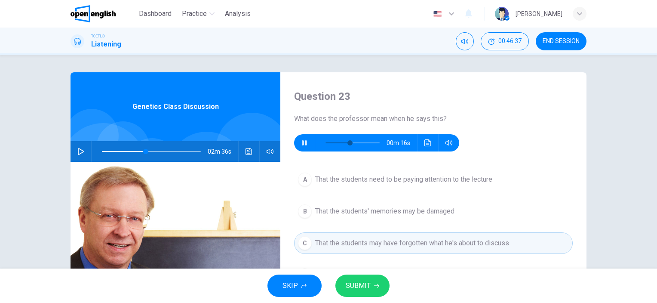
type input "**"
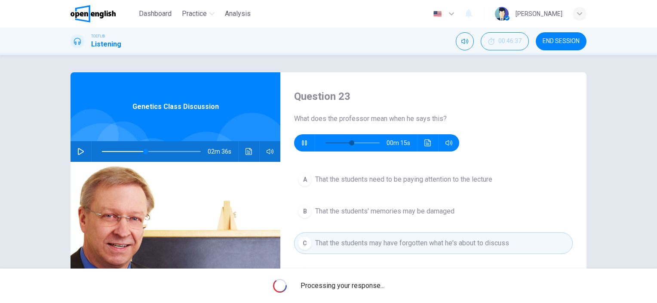
type input "**"
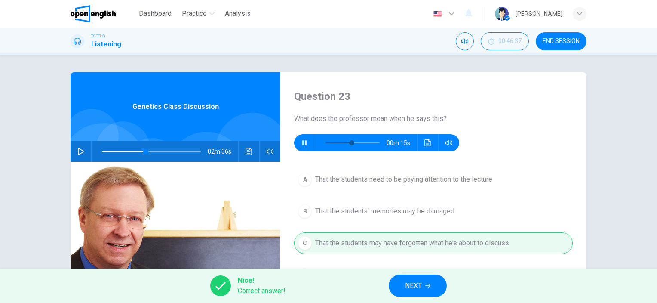
type input "**"
click at [425, 278] on button "NEXT" at bounding box center [418, 285] width 58 height 22
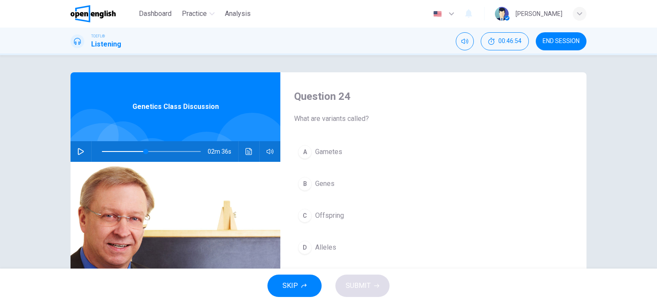
click at [78, 153] on icon "button" at bounding box center [80, 151] width 7 height 7
click at [136, 151] on span at bounding box center [151, 151] width 99 height 12
click at [144, 151] on span at bounding box center [146, 151] width 5 height 5
click at [321, 151] on span "Gametes" at bounding box center [328, 152] width 27 height 10
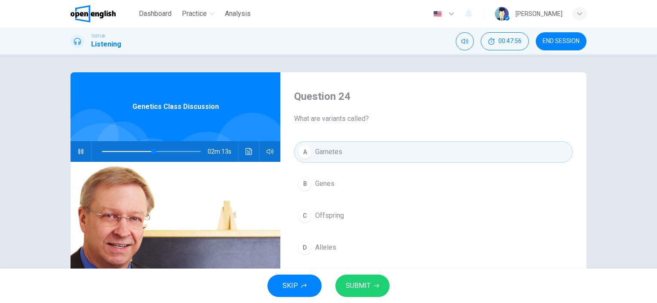
click at [325, 184] on span "Genes" at bounding box center [324, 183] width 19 height 10
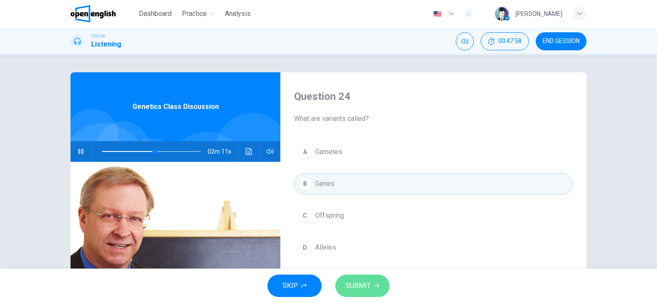
click at [364, 287] on span "SUBMIT" at bounding box center [358, 285] width 25 height 12
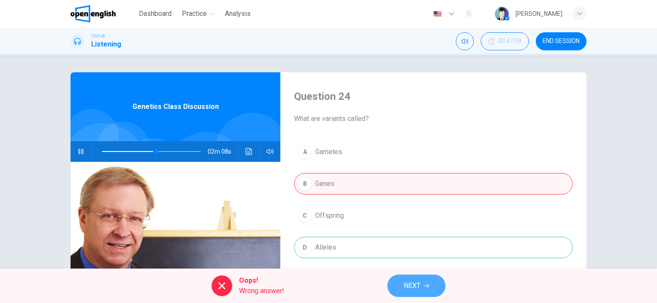
click at [419, 285] on span "NEXT" at bounding box center [412, 285] width 17 height 12
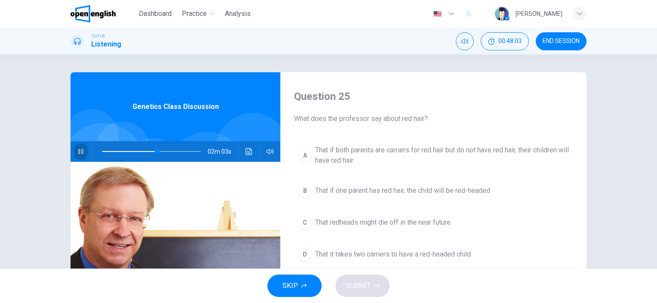
click at [77, 150] on icon "button" at bounding box center [80, 151] width 7 height 7
click at [81, 152] on icon "button" at bounding box center [80, 151] width 5 height 5
click at [78, 148] on icon "button" at bounding box center [81, 151] width 6 height 7
click at [79, 151] on icon "button" at bounding box center [80, 151] width 7 height 7
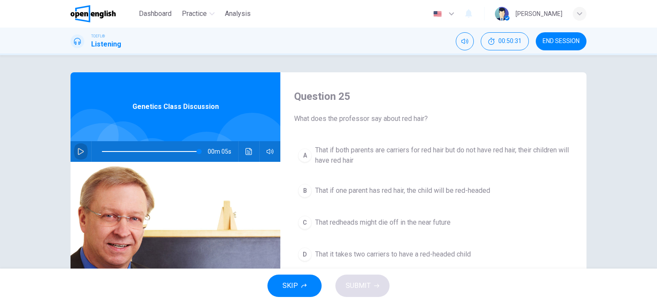
click at [79, 151] on icon "button" at bounding box center [80, 151] width 7 height 7
click at [191, 149] on span at bounding box center [151, 151] width 99 height 12
click at [186, 150] on span at bounding box center [187, 151] width 5 height 5
click at [78, 150] on icon "button" at bounding box center [80, 151] width 7 height 7
click at [79, 154] on icon "button" at bounding box center [80, 151] width 7 height 7
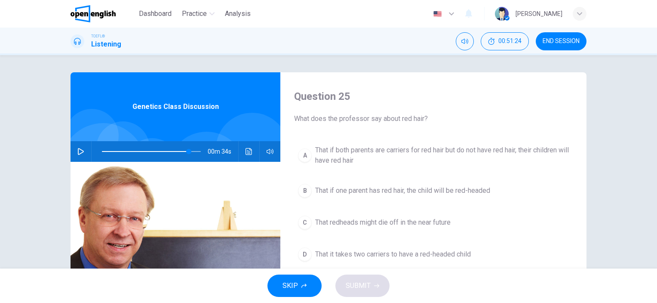
click at [360, 153] on span "That if both parents are carriers for red hair but do not have red hair, their …" at bounding box center [442, 155] width 254 height 21
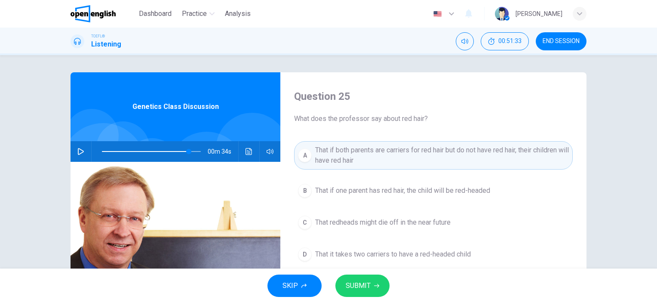
click at [360, 282] on span "SUBMIT" at bounding box center [358, 285] width 25 height 12
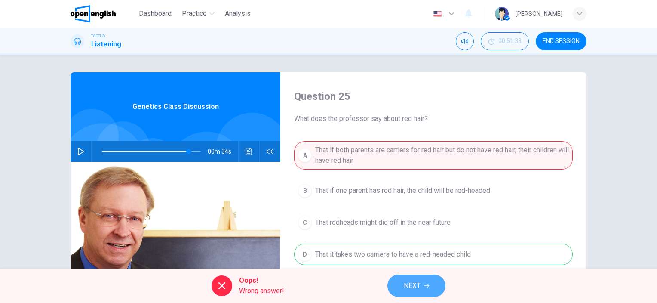
click at [421, 288] on button "NEXT" at bounding box center [416, 285] width 58 height 22
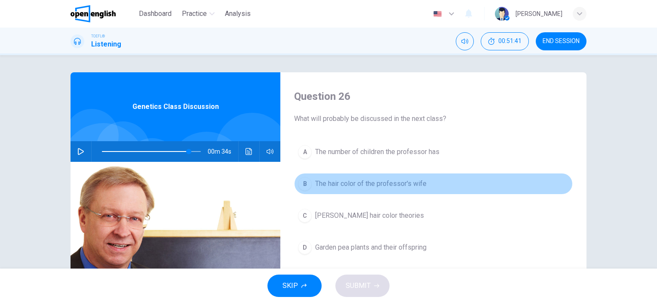
click at [353, 185] on span "The hair color of the professor's wife" at bounding box center [370, 183] width 111 height 10
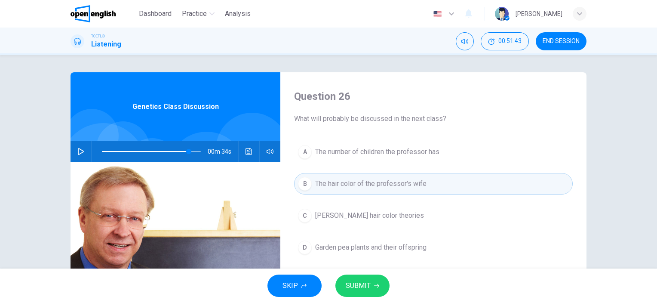
click at [362, 287] on span "SUBMIT" at bounding box center [358, 285] width 25 height 12
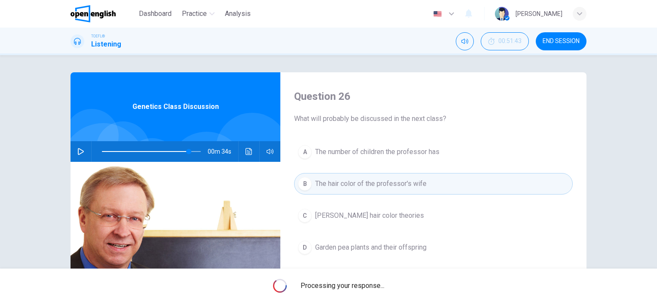
type input "**"
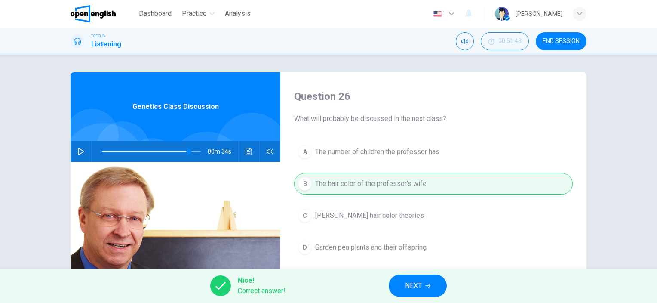
click at [423, 288] on button "NEXT" at bounding box center [418, 285] width 58 height 22
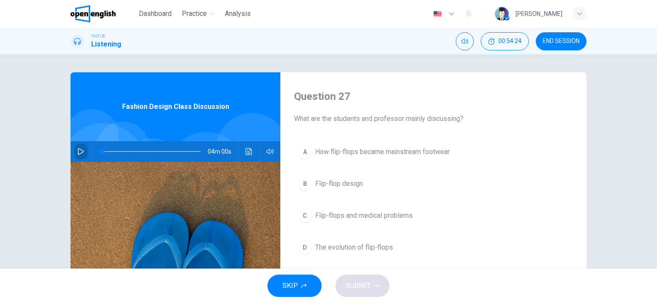
click at [78, 152] on icon "button" at bounding box center [81, 151] width 6 height 7
click at [77, 146] on button "button" at bounding box center [81, 151] width 14 height 21
click at [79, 149] on icon "button" at bounding box center [80, 151] width 7 height 7
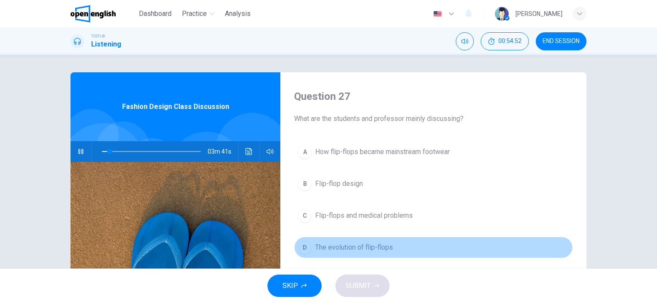
click at [365, 248] on span "The evolution of flip-flops" at bounding box center [354, 247] width 78 height 10
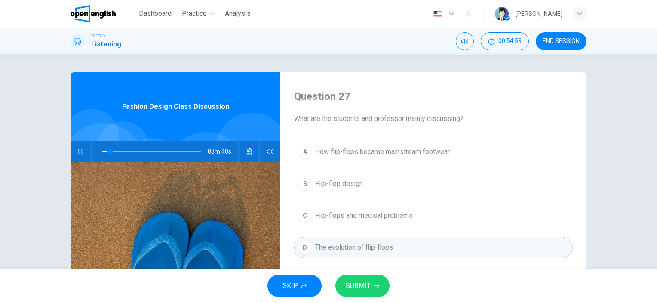
click at [371, 288] on button "SUBMIT" at bounding box center [362, 285] width 54 height 22
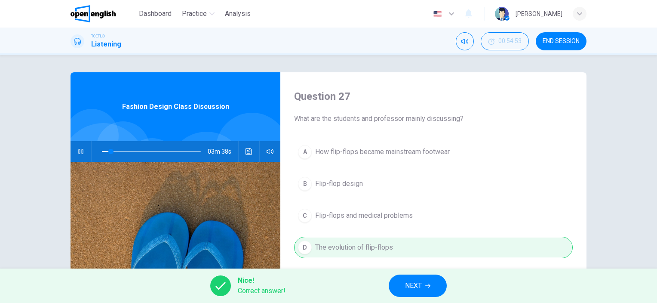
click at [418, 287] on span "NEXT" at bounding box center [413, 285] width 17 height 12
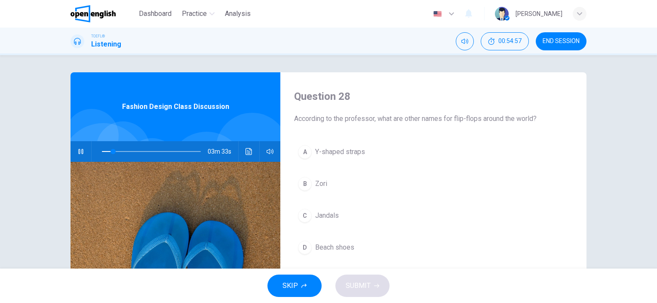
click at [319, 183] on span "Zori" at bounding box center [321, 183] width 12 height 10
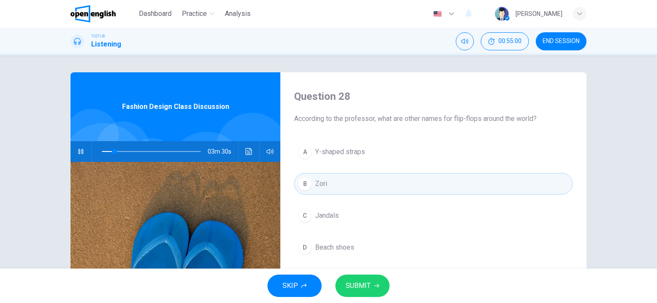
click at [79, 150] on icon "button" at bounding box center [80, 151] width 7 height 7
click at [79, 150] on icon "button" at bounding box center [81, 151] width 6 height 7
click at [108, 150] on span at bounding box center [151, 151] width 99 height 12
click at [79, 147] on button "button" at bounding box center [81, 151] width 14 height 21
click at [80, 154] on icon "button" at bounding box center [80, 151] width 7 height 7
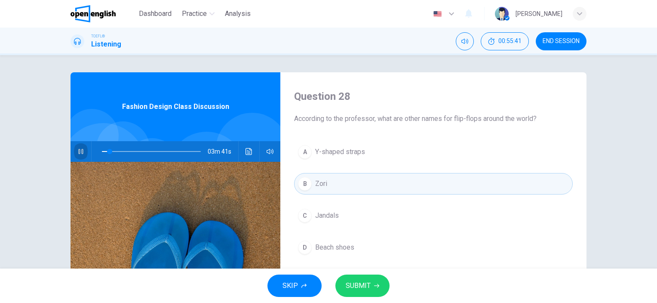
click at [78, 151] on icon "button" at bounding box center [80, 151] width 5 height 5
click at [107, 150] on span at bounding box center [109, 151] width 5 height 5
click at [77, 148] on icon "button" at bounding box center [80, 151] width 7 height 7
click at [79, 151] on icon "button" at bounding box center [80, 151] width 5 height 5
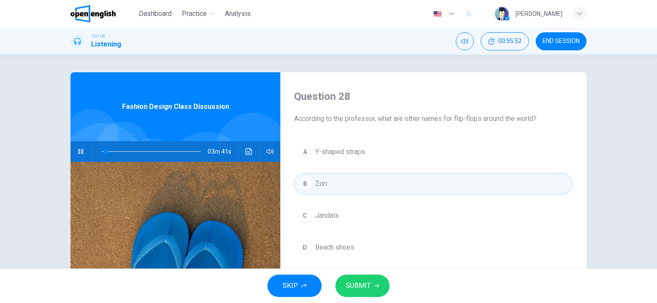
type input "*"
drag, startPoint x: 103, startPoint y: 151, endPoint x: 77, endPoint y: 151, distance: 25.4
click at [77, 151] on div "03m 41s" at bounding box center [176, 151] width 210 height 21
click at [79, 152] on icon "button" at bounding box center [80, 151] width 5 height 5
click at [78, 151] on icon "button" at bounding box center [80, 151] width 5 height 5
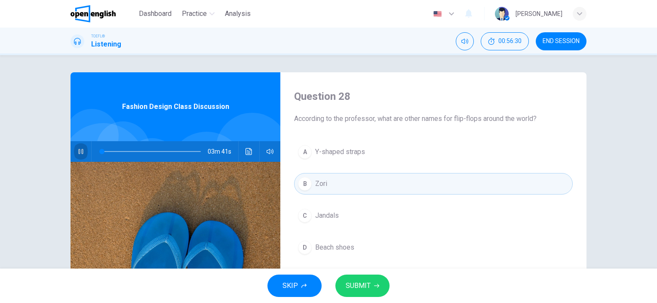
click at [78, 151] on icon "button" at bounding box center [80, 151] width 5 height 5
click at [465, 42] on icon "Mute" at bounding box center [464, 41] width 7 height 7
click at [466, 43] on icon "Unmute" at bounding box center [464, 41] width 7 height 7
click at [152, 106] on span "Fashion Design Class Discussion" at bounding box center [175, 106] width 107 height 10
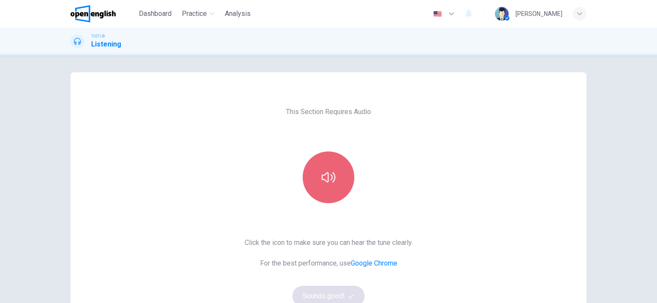
click at [325, 179] on icon "button" at bounding box center [329, 177] width 14 height 14
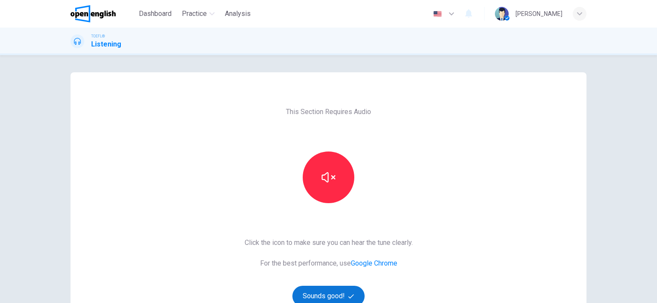
click at [317, 291] on button "Sounds good!" at bounding box center [328, 295] width 72 height 21
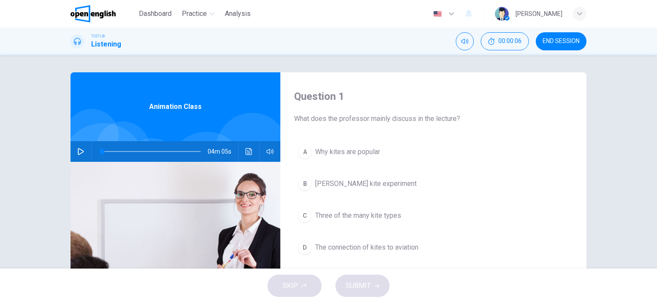
click at [77, 150] on icon "button" at bounding box center [80, 151] width 7 height 7
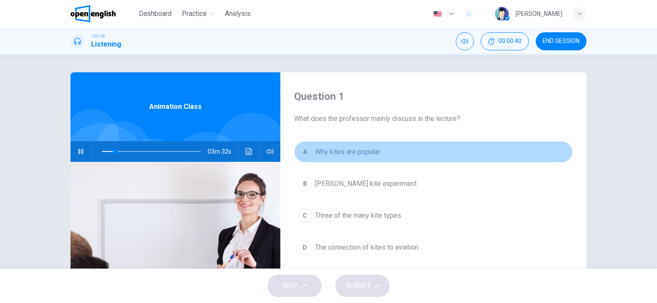
click at [351, 156] on span "Why kites are popular" at bounding box center [347, 152] width 65 height 10
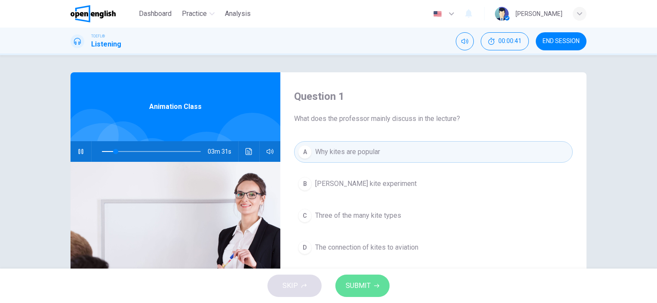
click at [376, 289] on button "SUBMIT" at bounding box center [362, 285] width 54 height 22
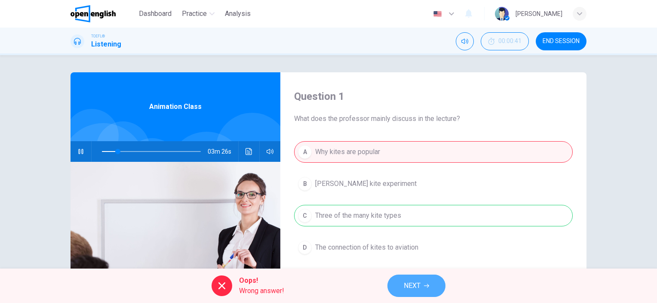
click at [418, 285] on span "NEXT" at bounding box center [412, 285] width 17 height 12
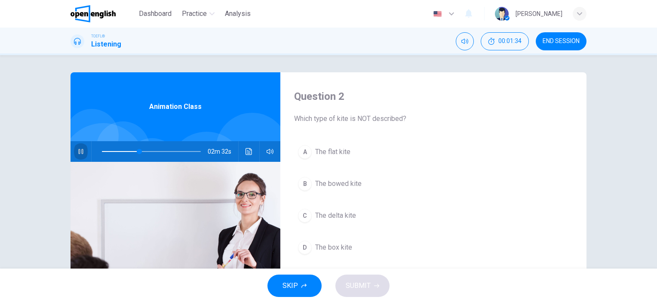
click at [80, 153] on icon "button" at bounding box center [80, 151] width 7 height 7
click at [247, 150] on icon "Click to see the audio transcription" at bounding box center [248, 151] width 7 height 7
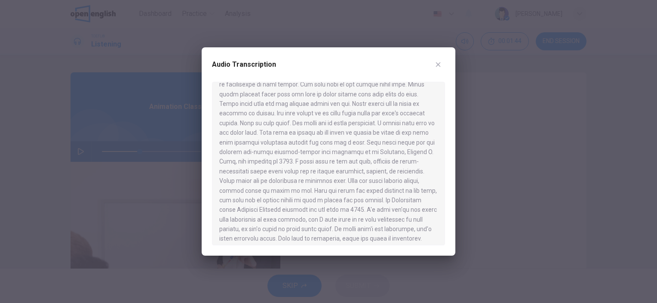
scroll to position [215, 0]
drag, startPoint x: 535, startPoint y: 177, endPoint x: 529, endPoint y: 174, distance: 6.2
click at [534, 177] on div at bounding box center [328, 151] width 657 height 303
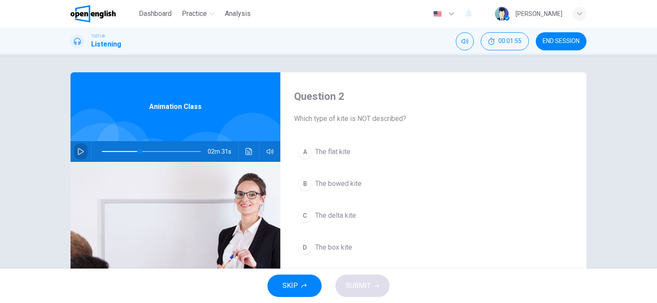
click at [77, 153] on icon "button" at bounding box center [80, 151] width 7 height 7
click at [80, 153] on icon "button" at bounding box center [80, 151] width 5 height 5
click at [79, 150] on icon "button" at bounding box center [80, 151] width 7 height 7
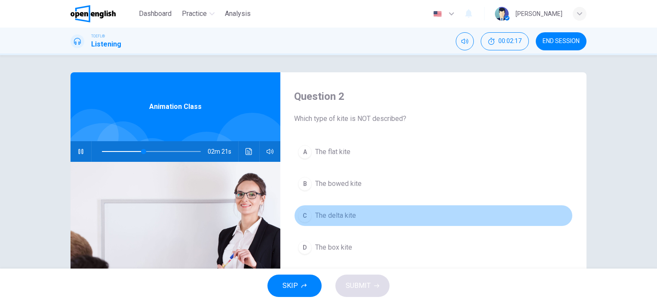
click at [340, 216] on span "The delta kite" at bounding box center [335, 215] width 41 height 10
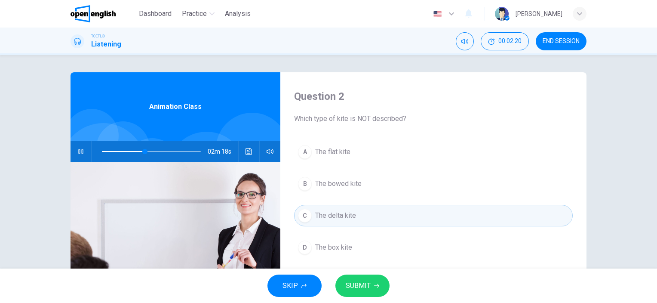
click at [77, 151] on icon "button" at bounding box center [80, 151] width 7 height 7
click at [78, 151] on icon "button" at bounding box center [81, 151] width 6 height 7
click at [359, 286] on span "SUBMIT" at bounding box center [358, 285] width 25 height 12
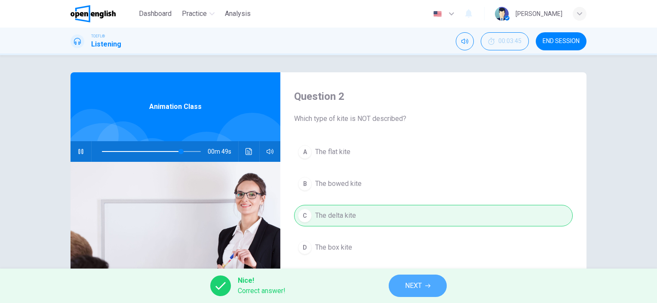
click at [403, 283] on button "NEXT" at bounding box center [418, 285] width 58 height 22
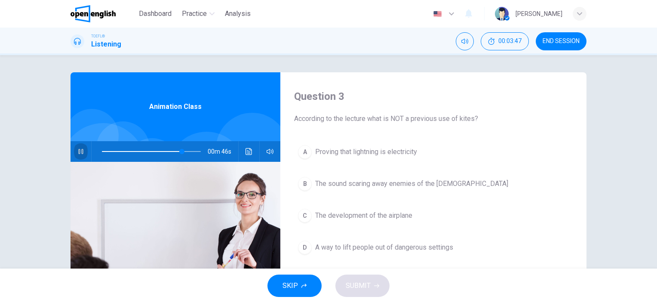
click at [78, 150] on icon "button" at bounding box center [80, 151] width 7 height 7
click at [348, 215] on span "The development of the airplane" at bounding box center [363, 215] width 97 height 10
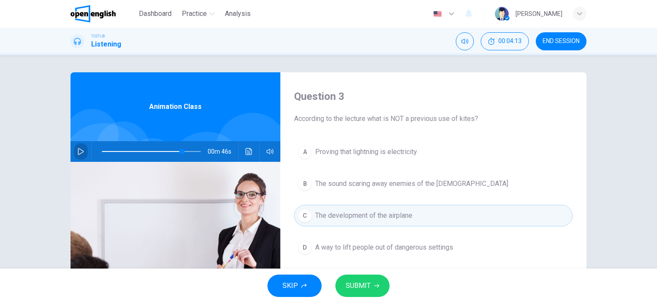
click at [77, 150] on icon "button" at bounding box center [80, 151] width 7 height 7
click at [371, 288] on button "SUBMIT" at bounding box center [362, 285] width 54 height 22
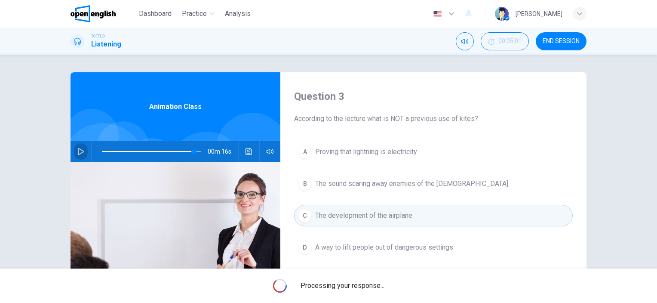
click at [74, 150] on button "button" at bounding box center [81, 151] width 14 height 21
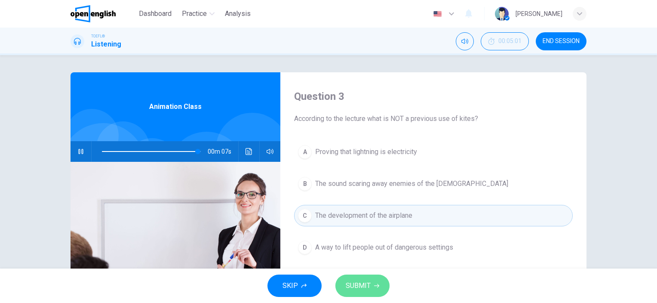
click at [366, 284] on span "SUBMIT" at bounding box center [358, 285] width 25 height 12
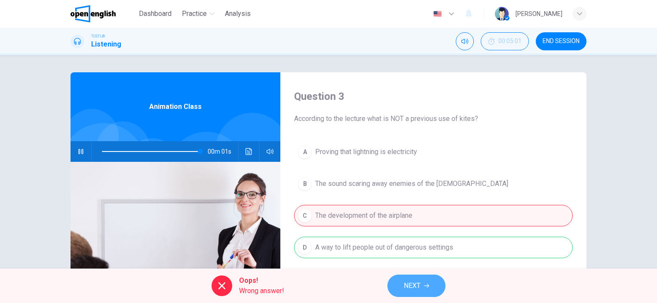
click at [423, 287] on button "NEXT" at bounding box center [416, 285] width 58 height 22
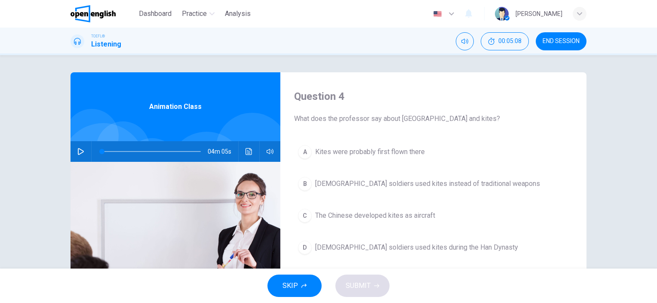
click at [395, 185] on span "Chinese soldiers used kites instead of traditional weapons" at bounding box center [427, 183] width 225 height 10
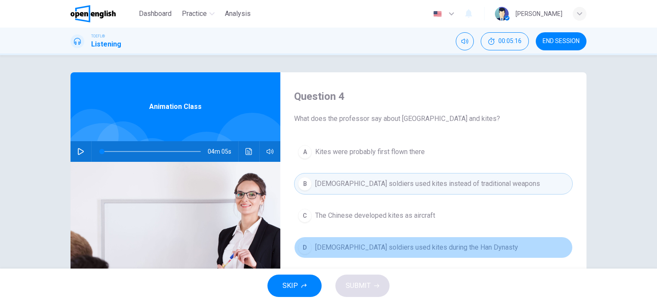
click at [380, 246] on span "Chinese soldiers used kites during the Han Dynasty" at bounding box center [416, 247] width 203 height 10
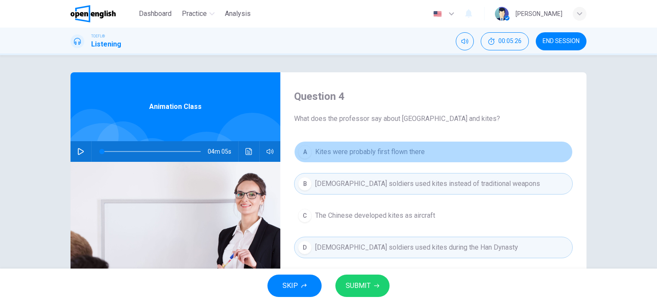
click at [384, 155] on span "Kites were probably first flown there" at bounding box center [370, 152] width 110 height 10
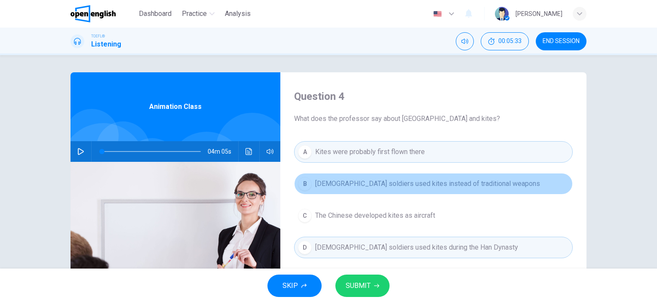
click at [386, 179] on span "Chinese soldiers used kites instead of traditional weapons" at bounding box center [427, 183] width 225 height 10
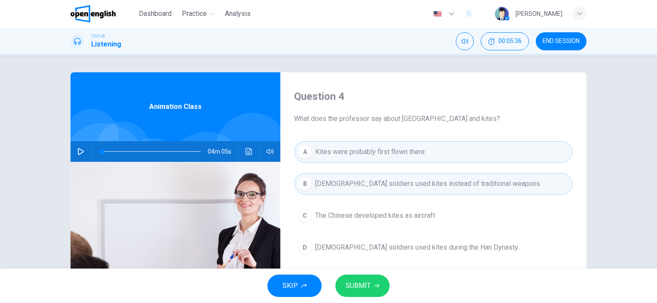
click at [403, 186] on span "Chinese soldiers used kites instead of traditional weapons" at bounding box center [427, 183] width 225 height 10
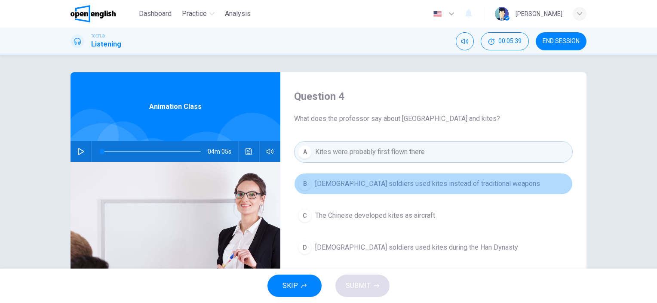
click at [404, 184] on span "Chinese soldiers used kites instead of traditional weapons" at bounding box center [427, 183] width 225 height 10
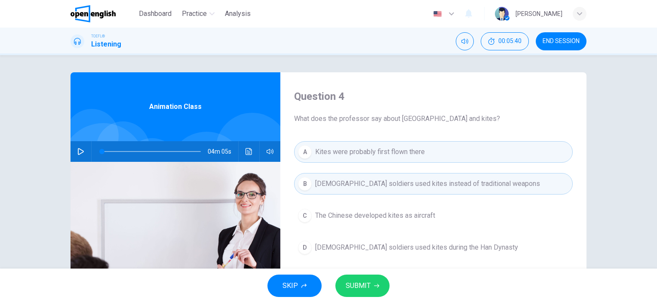
click at [404, 184] on span "Chinese soldiers used kites instead of traditional weapons" at bounding box center [427, 183] width 225 height 10
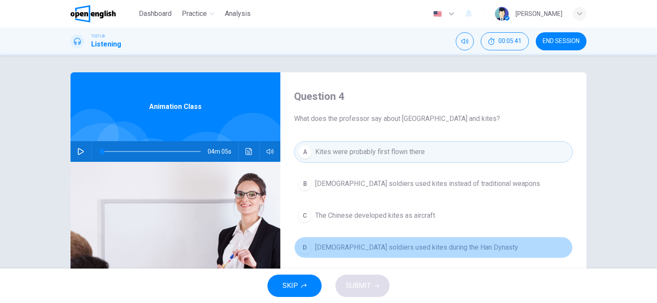
click at [414, 247] on span "Chinese soldiers used kites during the Han Dynasty" at bounding box center [416, 247] width 203 height 10
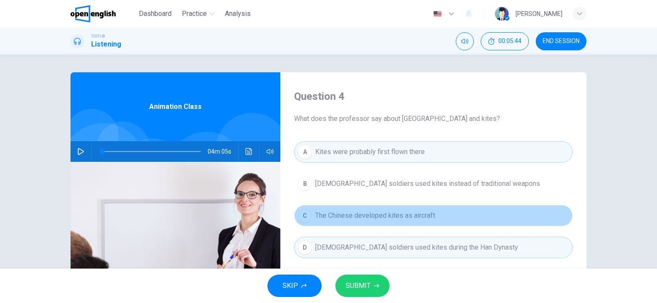
click at [395, 213] on span "The Chinese developed kites as aircraft" at bounding box center [375, 215] width 120 height 10
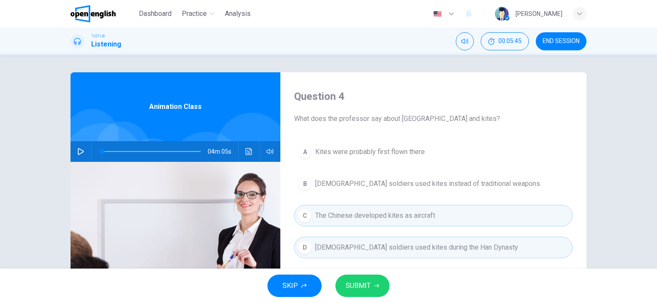
click at [77, 146] on button "button" at bounding box center [81, 151] width 14 height 21
click at [408, 218] on span "The Chinese developed kites as aircraft" at bounding box center [375, 215] width 120 height 10
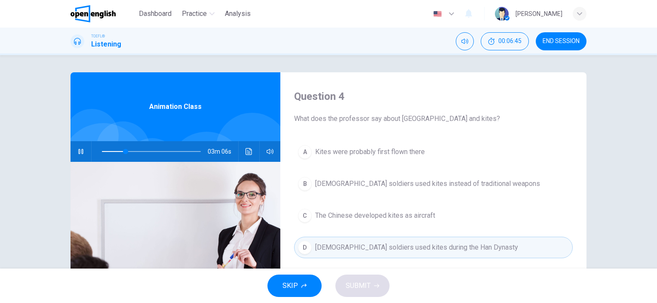
click at [77, 150] on icon "button" at bounding box center [80, 151] width 7 height 7
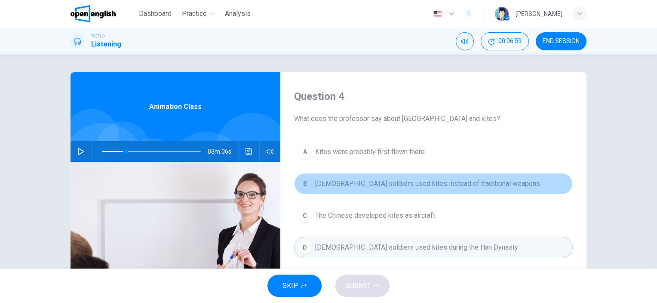
click at [367, 183] on span "Chinese soldiers used kites instead of traditional weapons" at bounding box center [427, 183] width 225 height 10
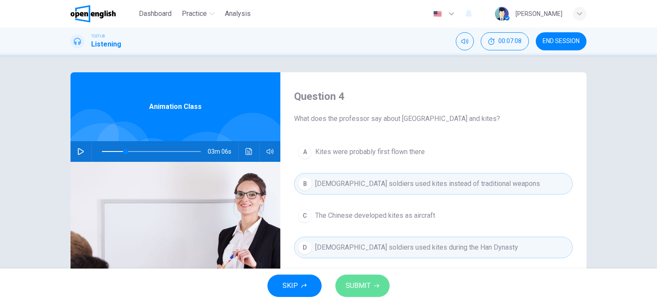
click at [369, 286] on span "SUBMIT" at bounding box center [358, 285] width 25 height 12
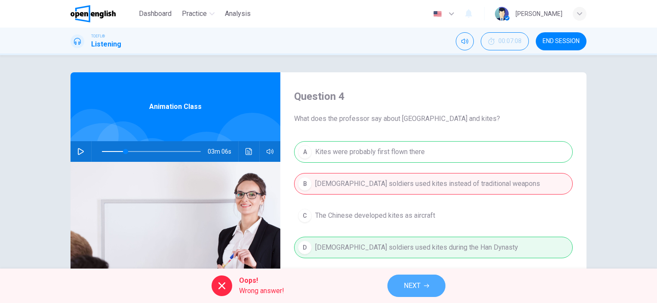
click at [430, 277] on button "NEXT" at bounding box center [416, 285] width 58 height 22
type input "**"
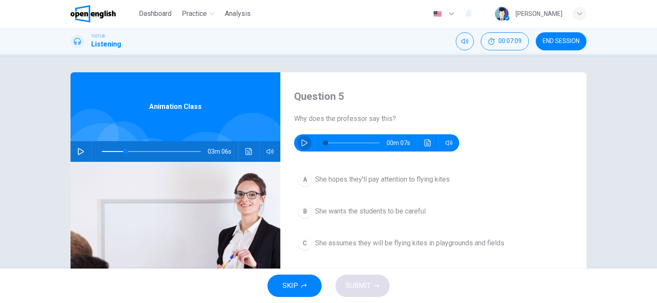
click at [301, 144] on icon "button" at bounding box center [304, 142] width 7 height 7
type input "*"
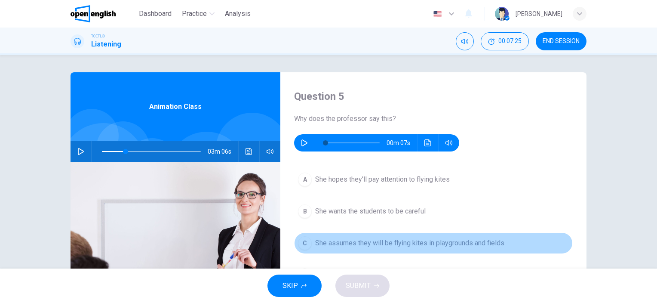
click at [404, 243] on span "She assumes they will be flying kites in playgrounds and fields" at bounding box center [409, 243] width 189 height 10
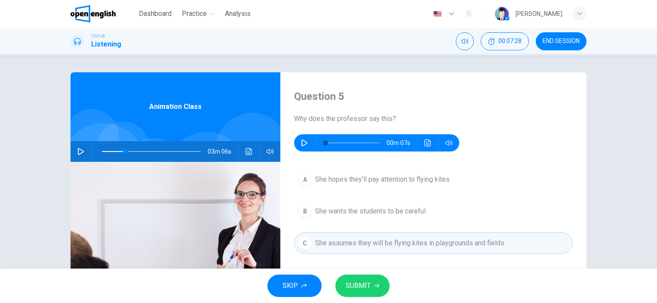
click at [358, 282] on span "SUBMIT" at bounding box center [358, 285] width 25 height 12
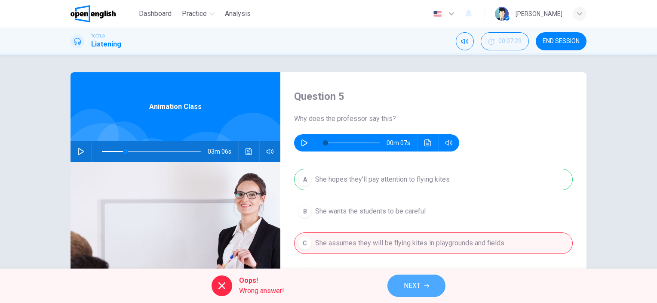
click at [418, 281] on span "NEXT" at bounding box center [412, 285] width 17 height 12
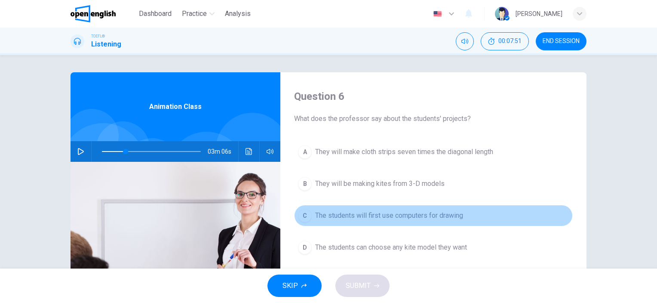
click at [373, 214] on span "The students will first use computers for drawing" at bounding box center [389, 215] width 148 height 10
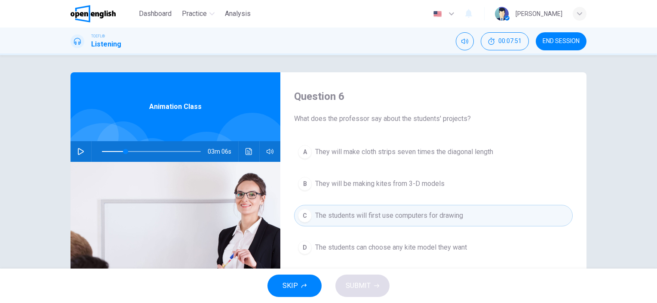
click at [366, 292] on div "SKIP SUBMIT" at bounding box center [328, 285] width 657 height 34
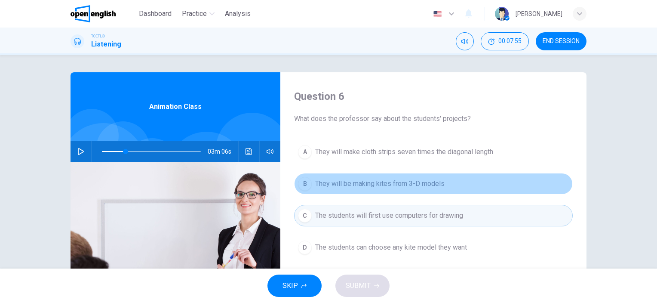
click at [372, 182] on span "They will be making kites from 3-D models" at bounding box center [379, 183] width 129 height 10
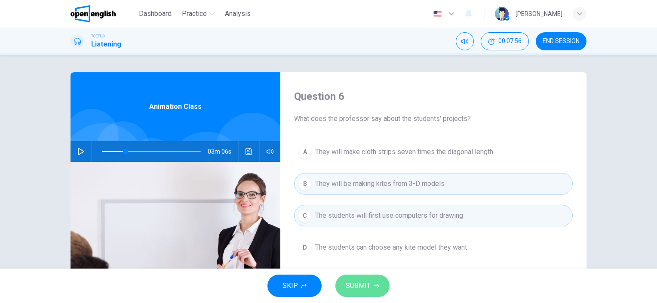
click at [364, 284] on span "SUBMIT" at bounding box center [358, 285] width 25 height 12
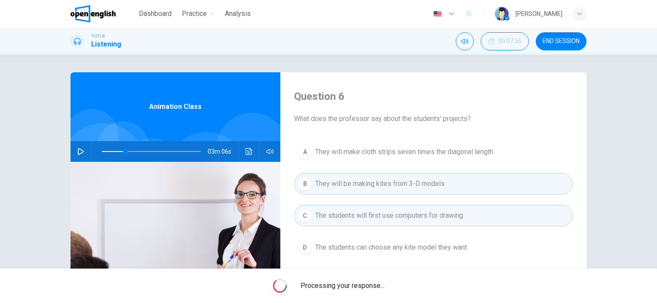
type input "**"
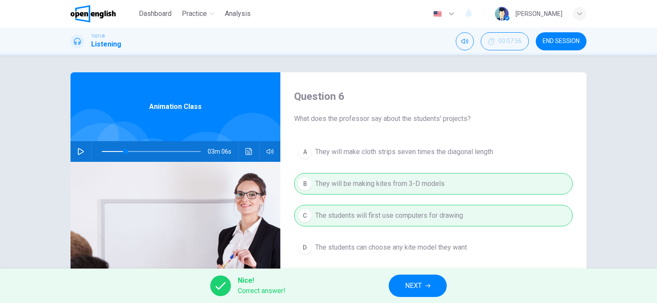
click at [402, 281] on button "NEXT" at bounding box center [418, 285] width 58 height 22
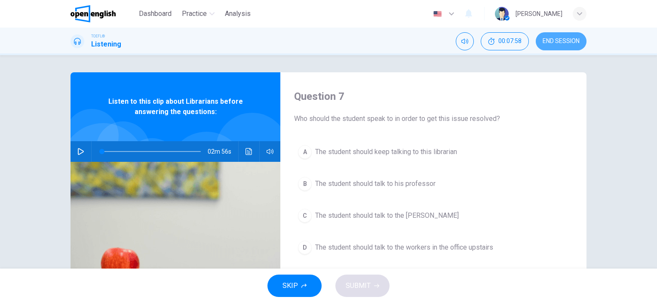
click at [552, 39] on span "END SESSION" at bounding box center [561, 41] width 37 height 7
